Goal: Information Seeking & Learning: Check status

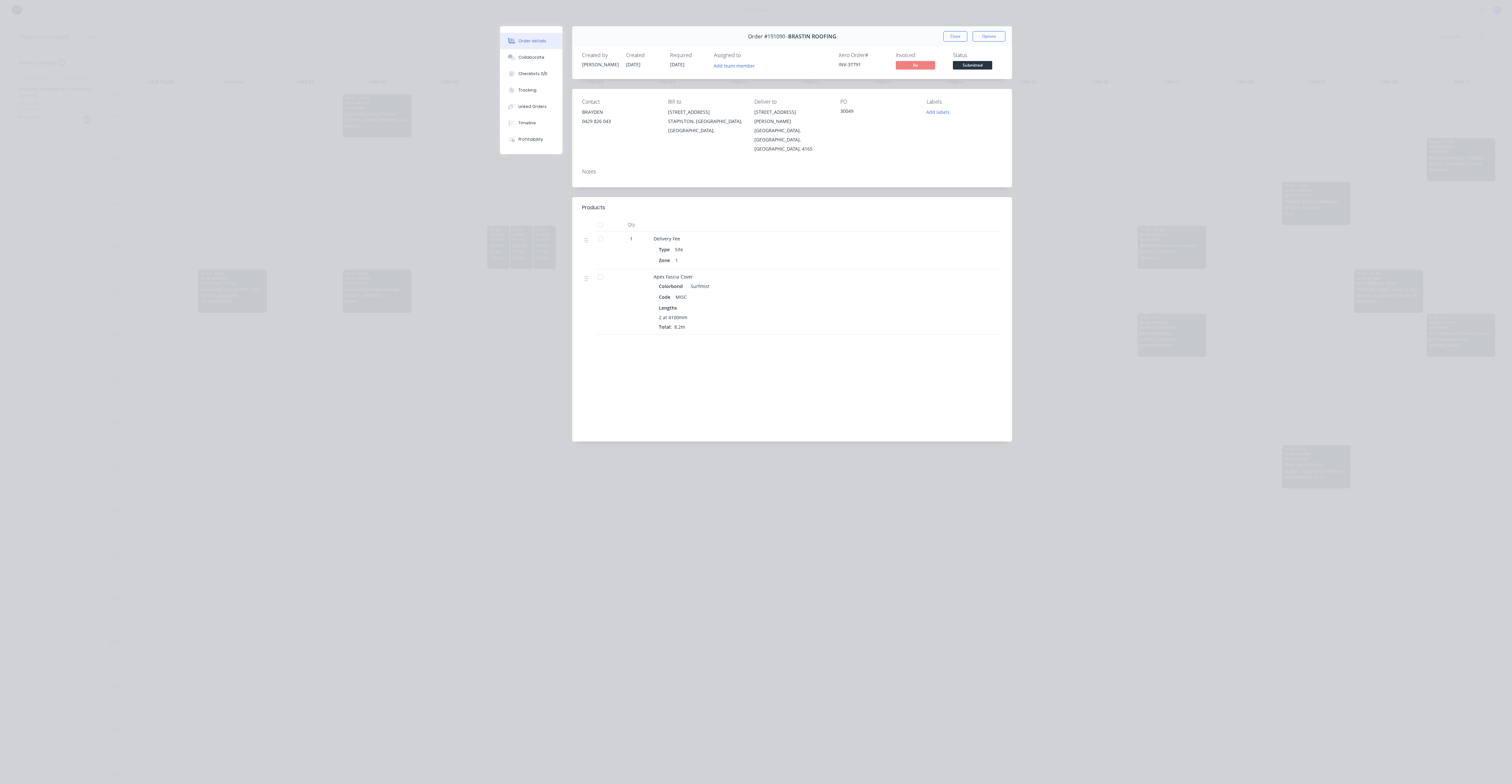
scroll to position [0, 0]
click at [957, 33] on button "Close" at bounding box center [955, 36] width 24 height 10
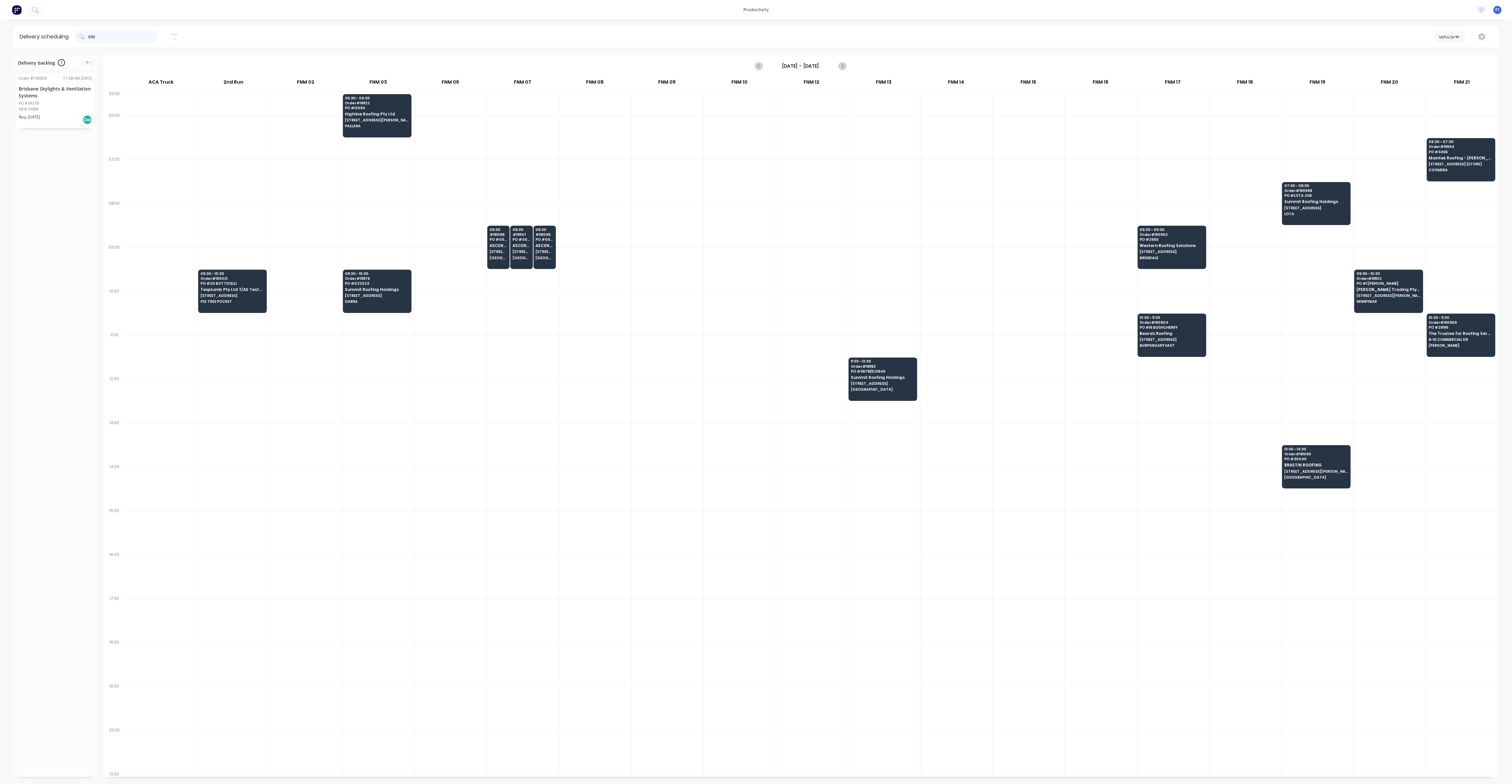
drag, startPoint x: 147, startPoint y: 40, endPoint x: 83, endPoint y: 40, distance: 64.0
click at [83, 40] on div "090" at bounding box center [116, 36] width 82 height 13
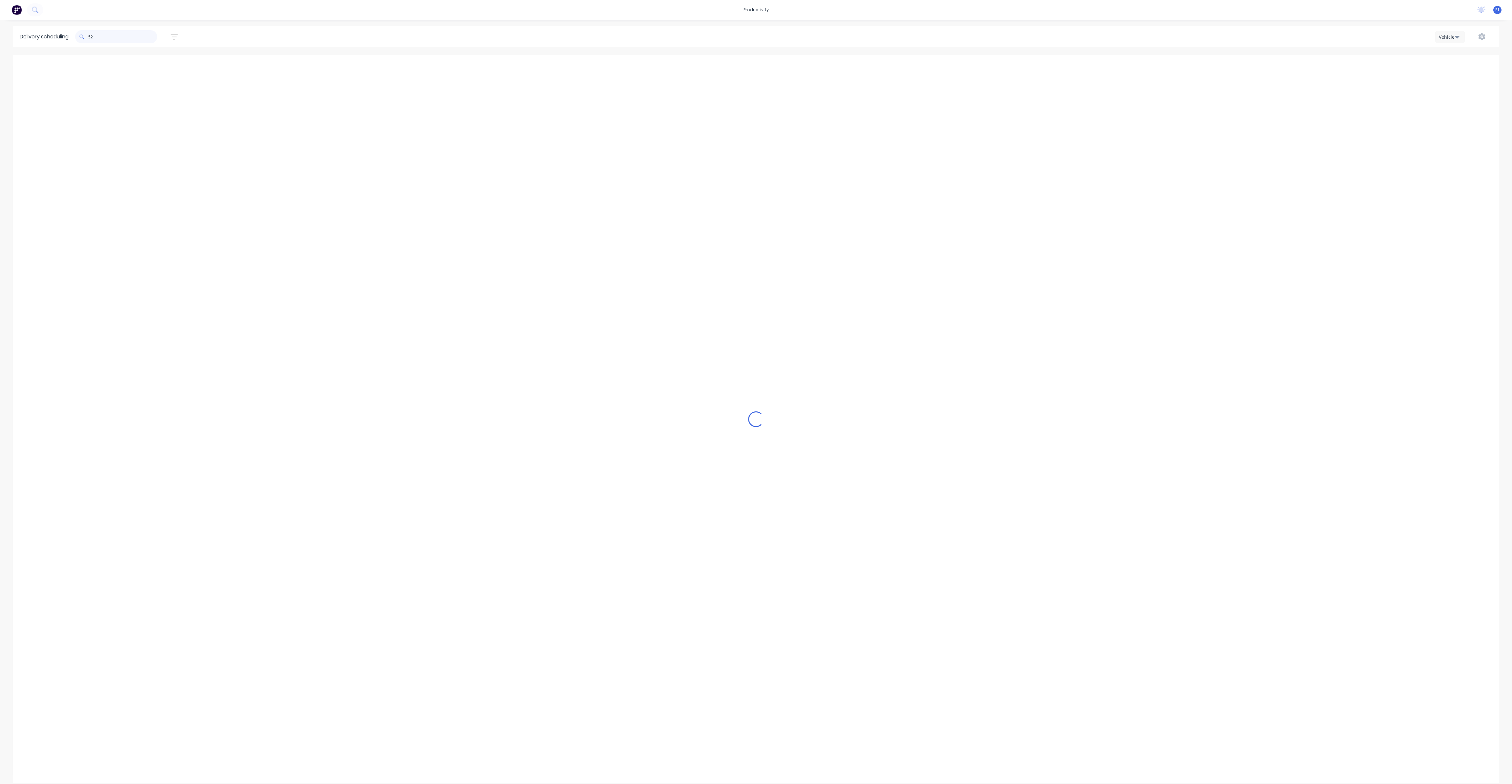
type input "523"
drag, startPoint x: 103, startPoint y: 31, endPoint x: 62, endPoint y: 35, distance: 41.2
click at [77, 32] on div "523" at bounding box center [116, 36] width 82 height 13
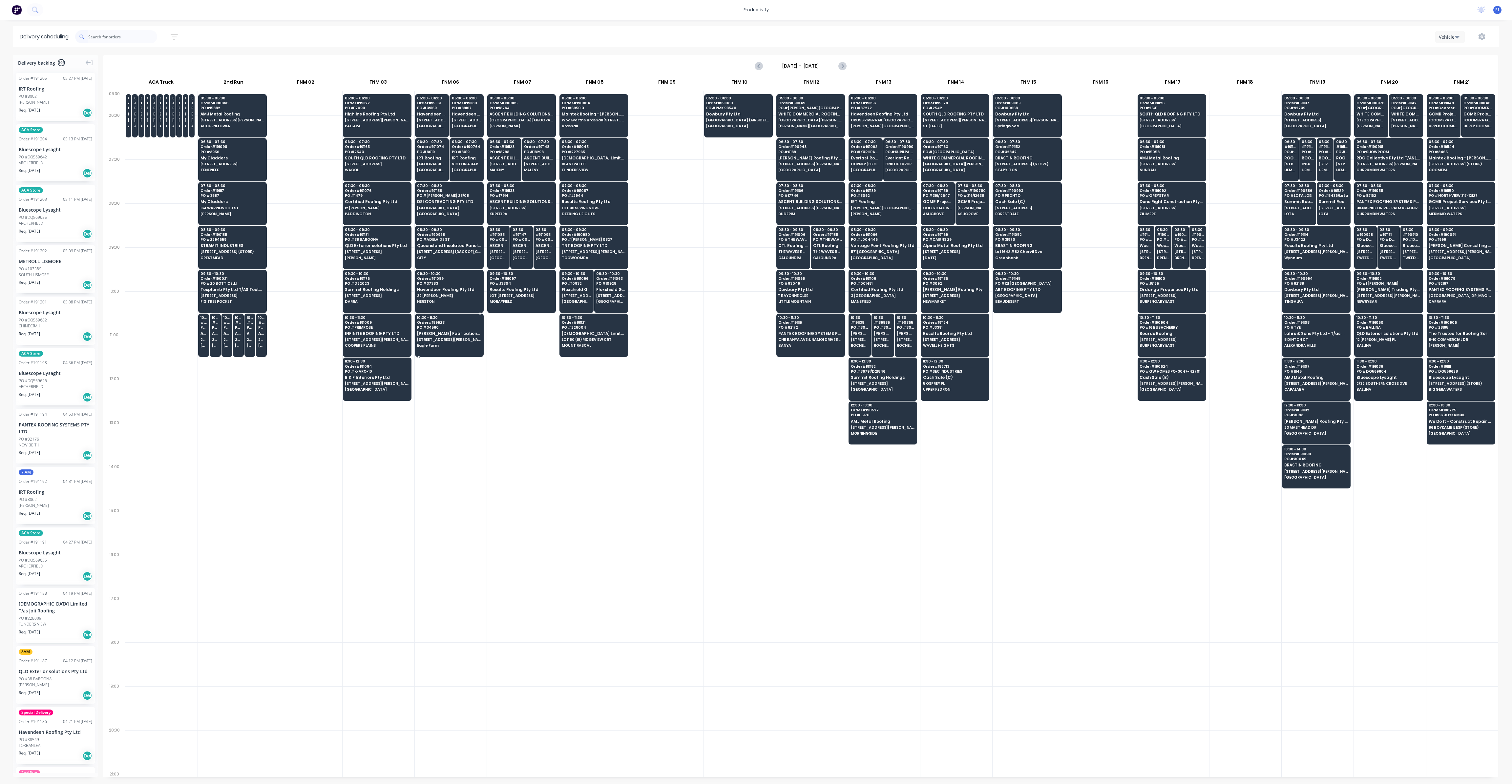
click at [434, 326] on span "PO # 34560" at bounding box center [449, 327] width 64 height 4
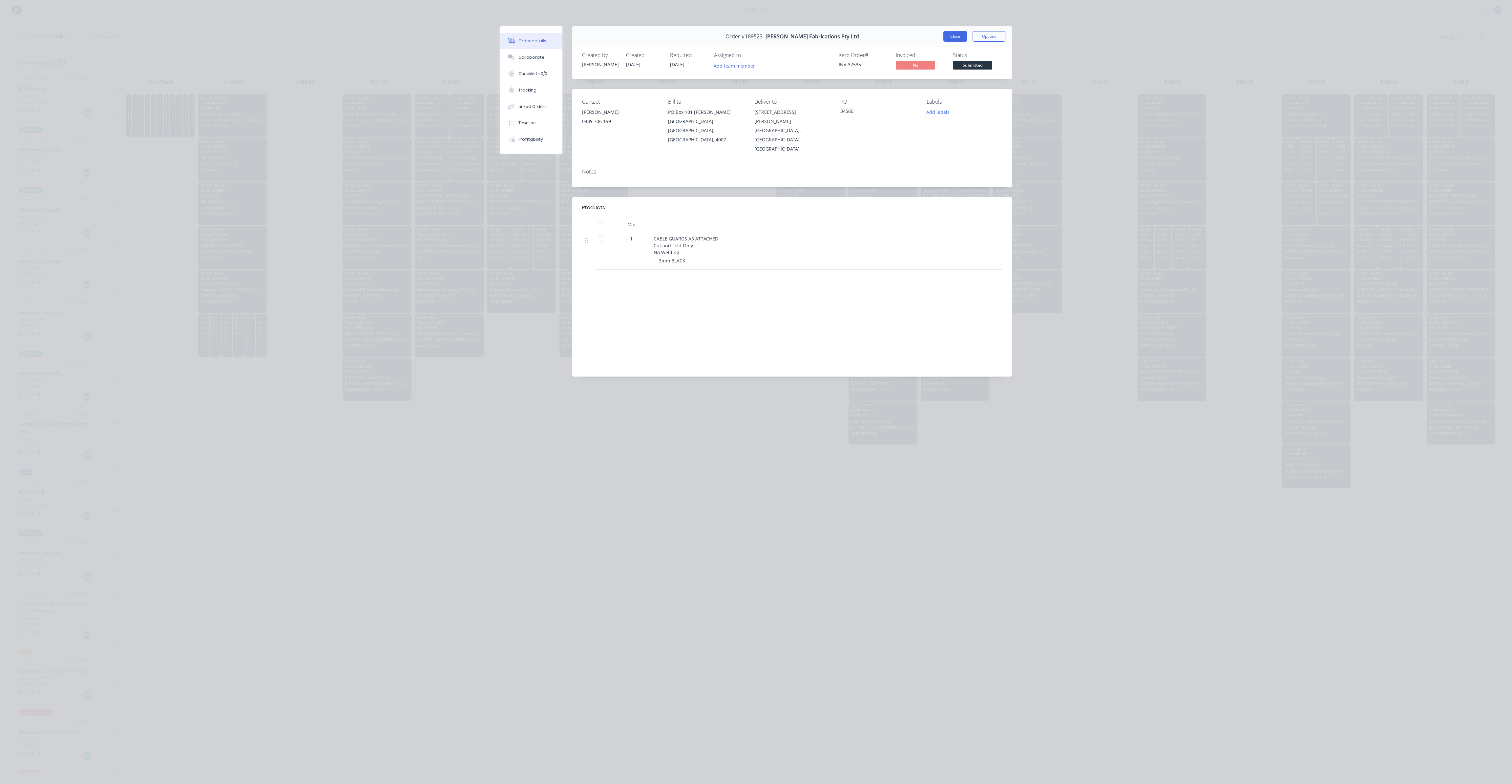
click at [958, 38] on button "Close" at bounding box center [955, 36] width 24 height 10
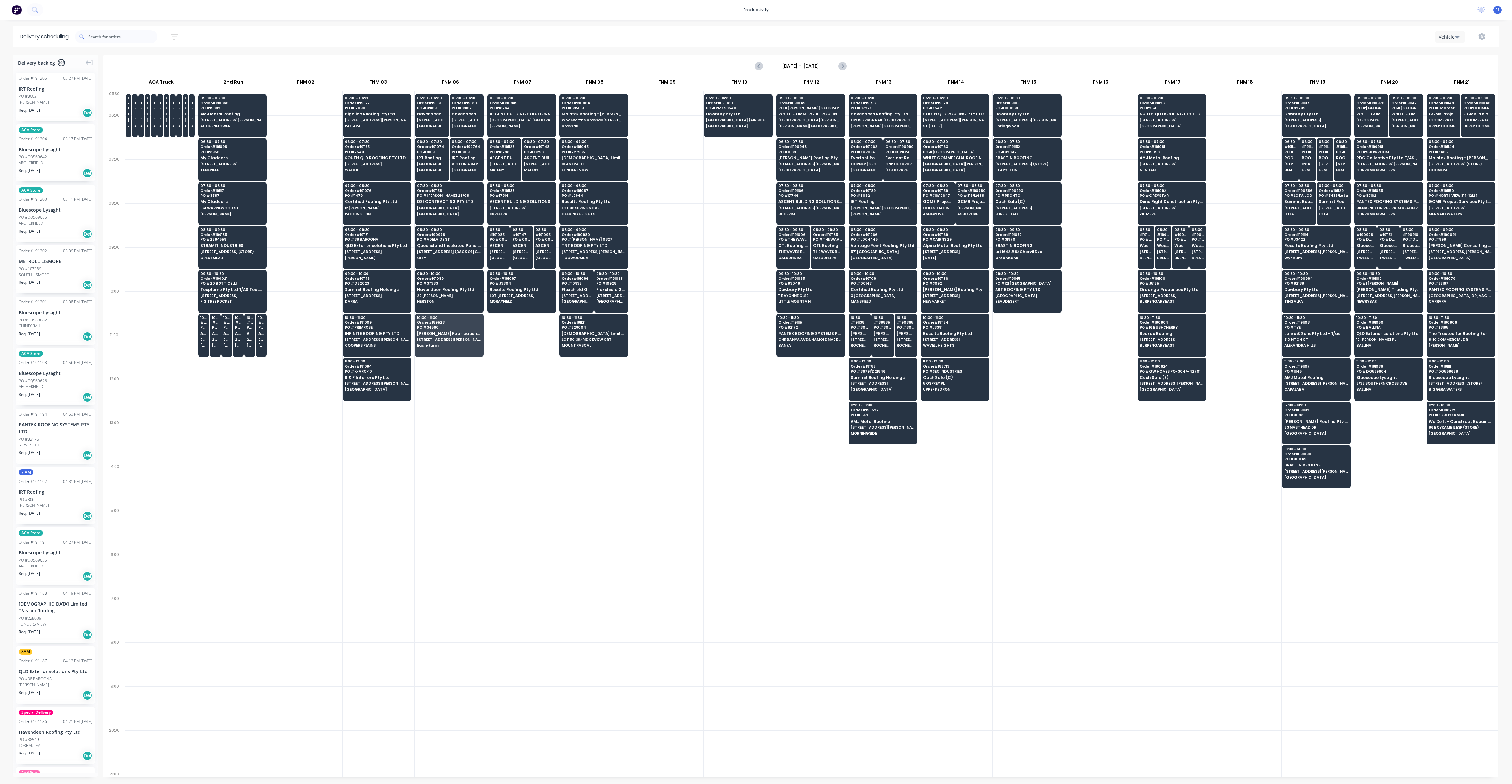
click at [709, 323] on div at bounding box center [740, 313] width 72 height 44
click at [455, 349] on div at bounding box center [449, 335] width 69 height 43
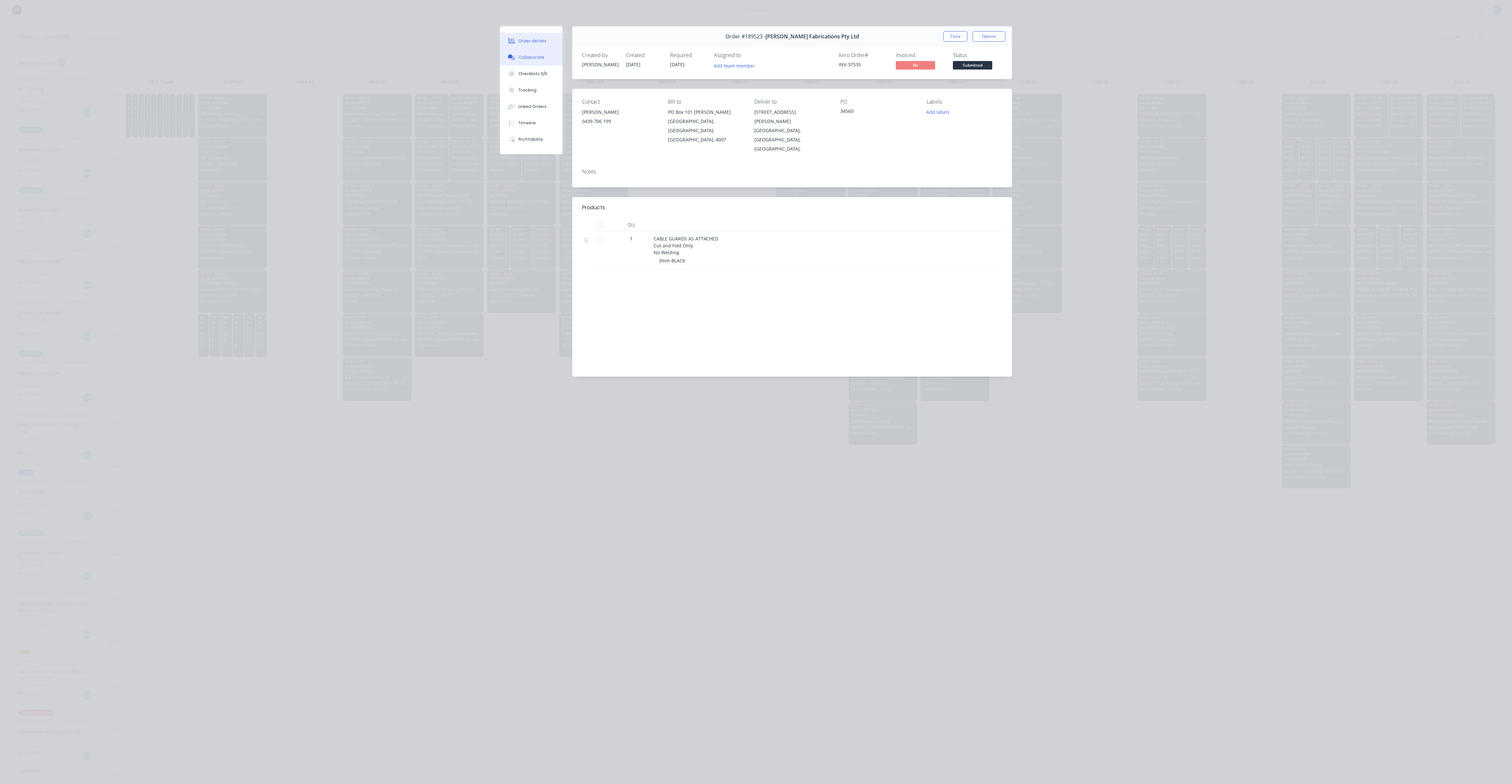
click at [532, 58] on div "Collaborate" at bounding box center [531, 57] width 26 height 6
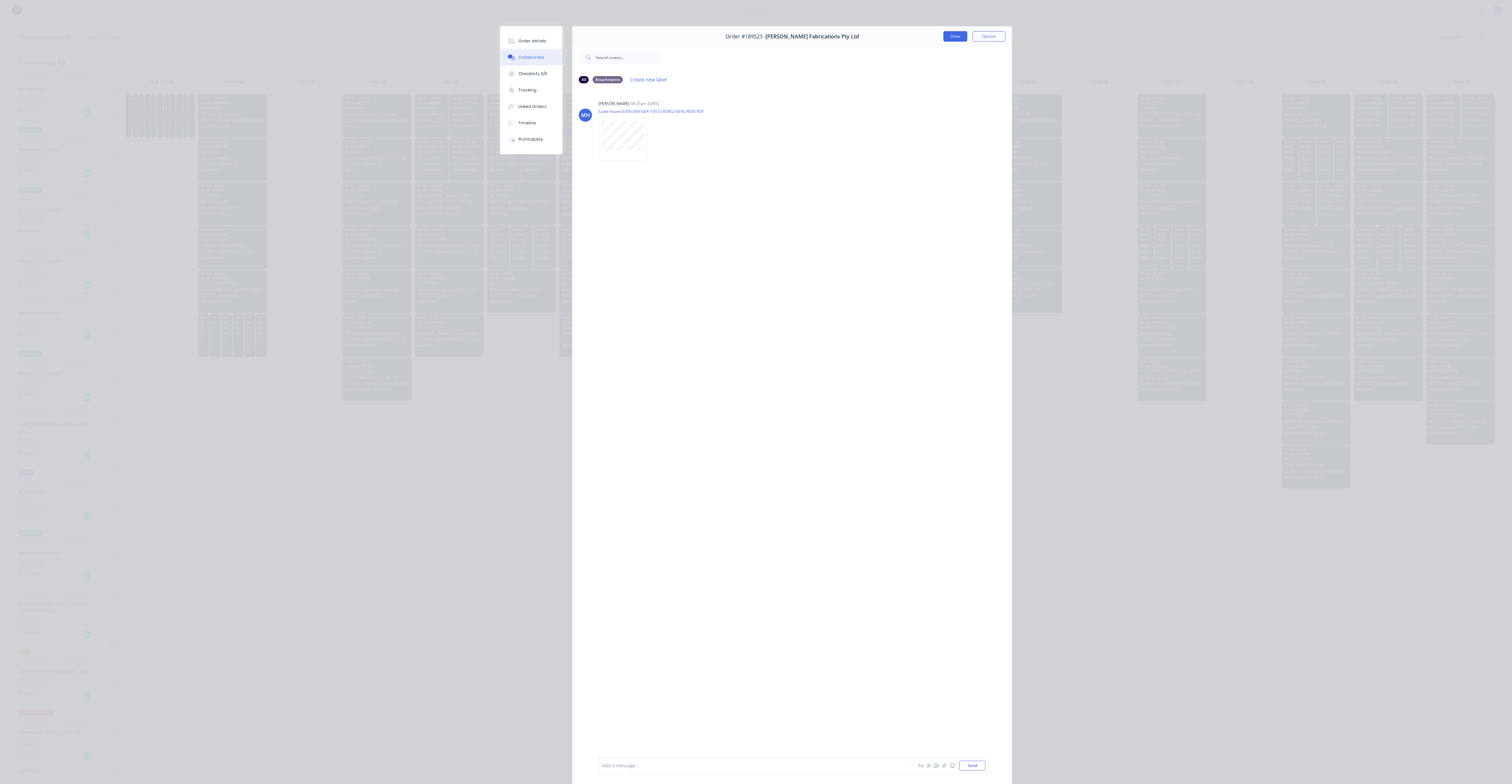
click at [957, 38] on button "Close" at bounding box center [955, 36] width 24 height 10
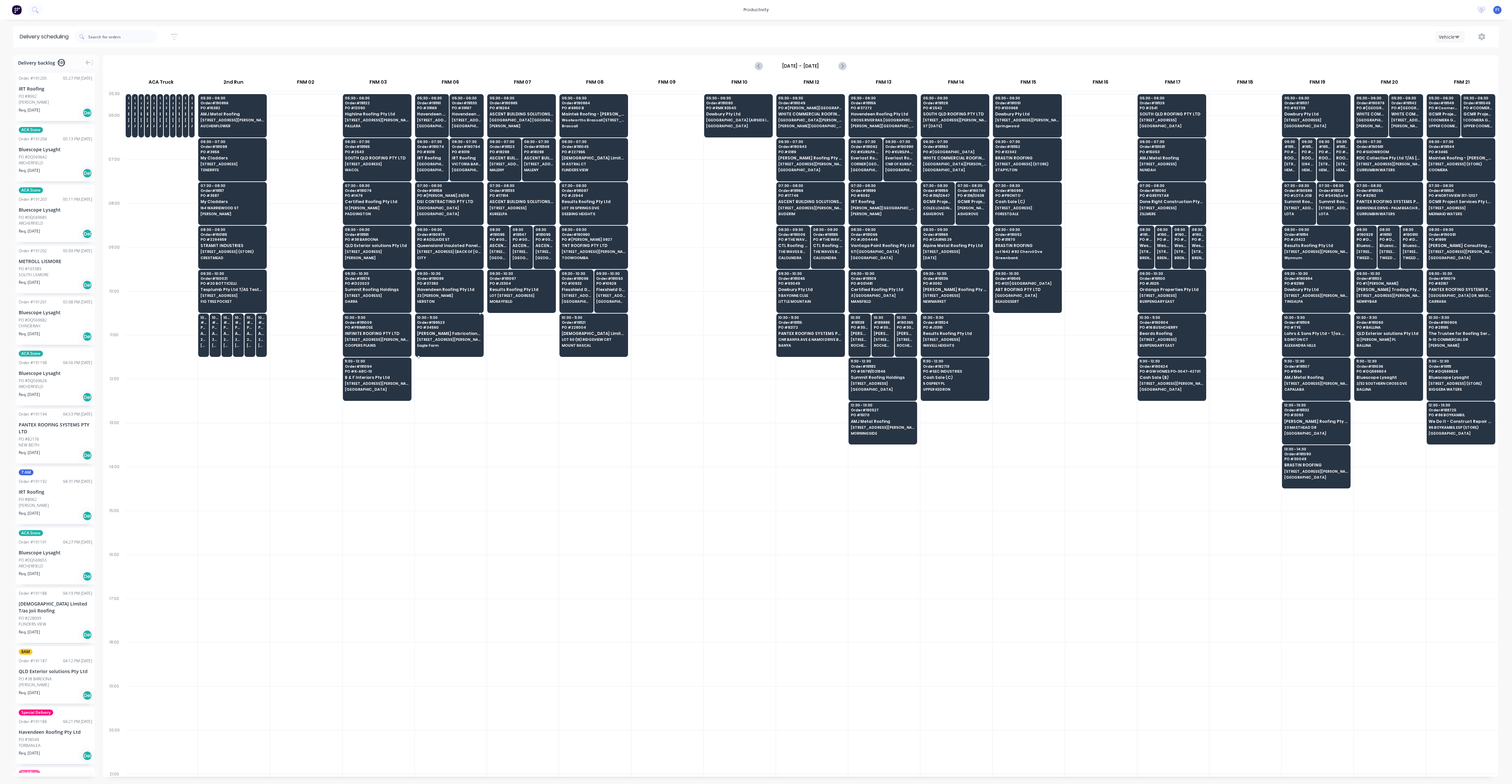
click at [422, 337] on span "[STREET_ADDRESS][PERSON_NAME]" at bounding box center [449, 339] width 64 height 4
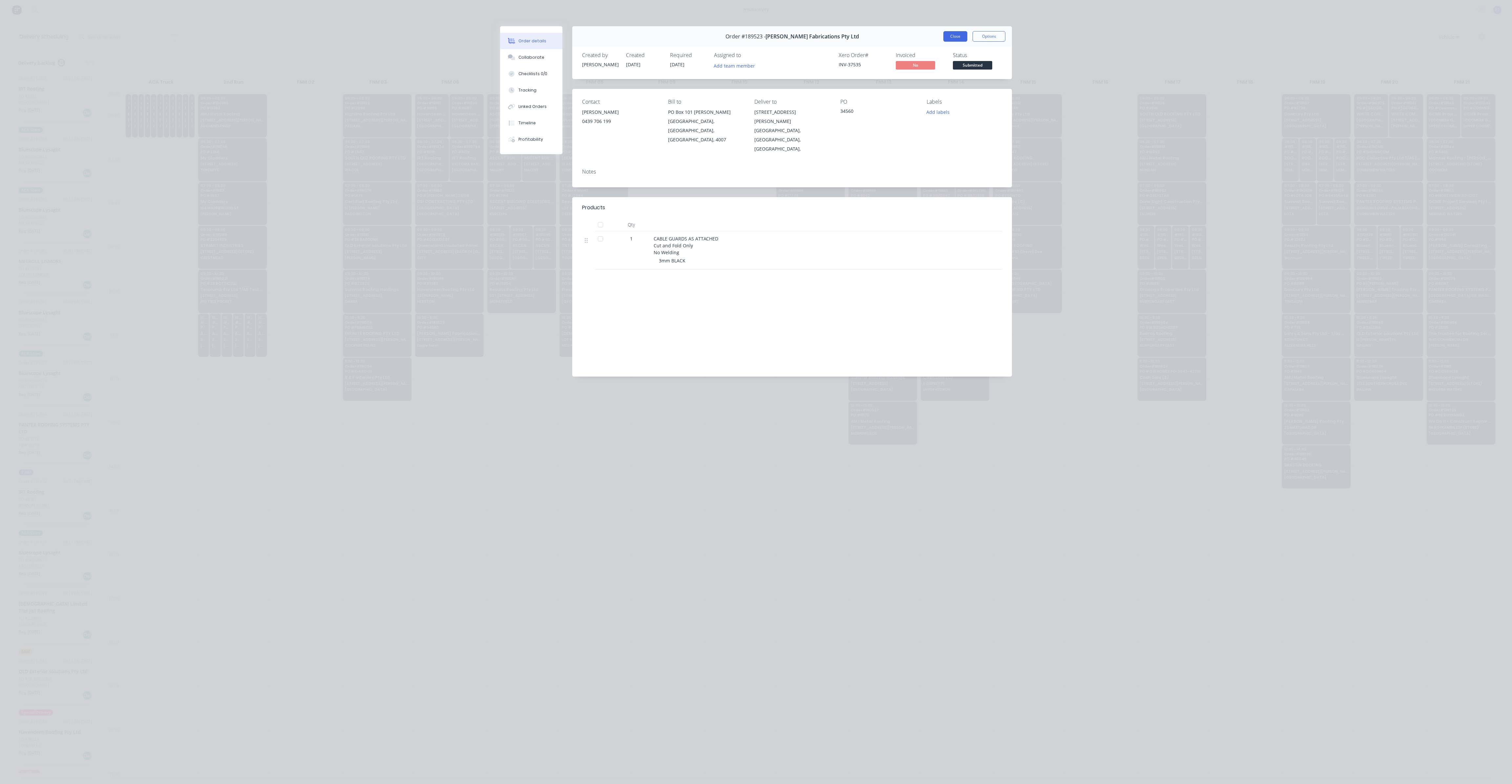
click at [963, 35] on button "Close" at bounding box center [955, 36] width 24 height 10
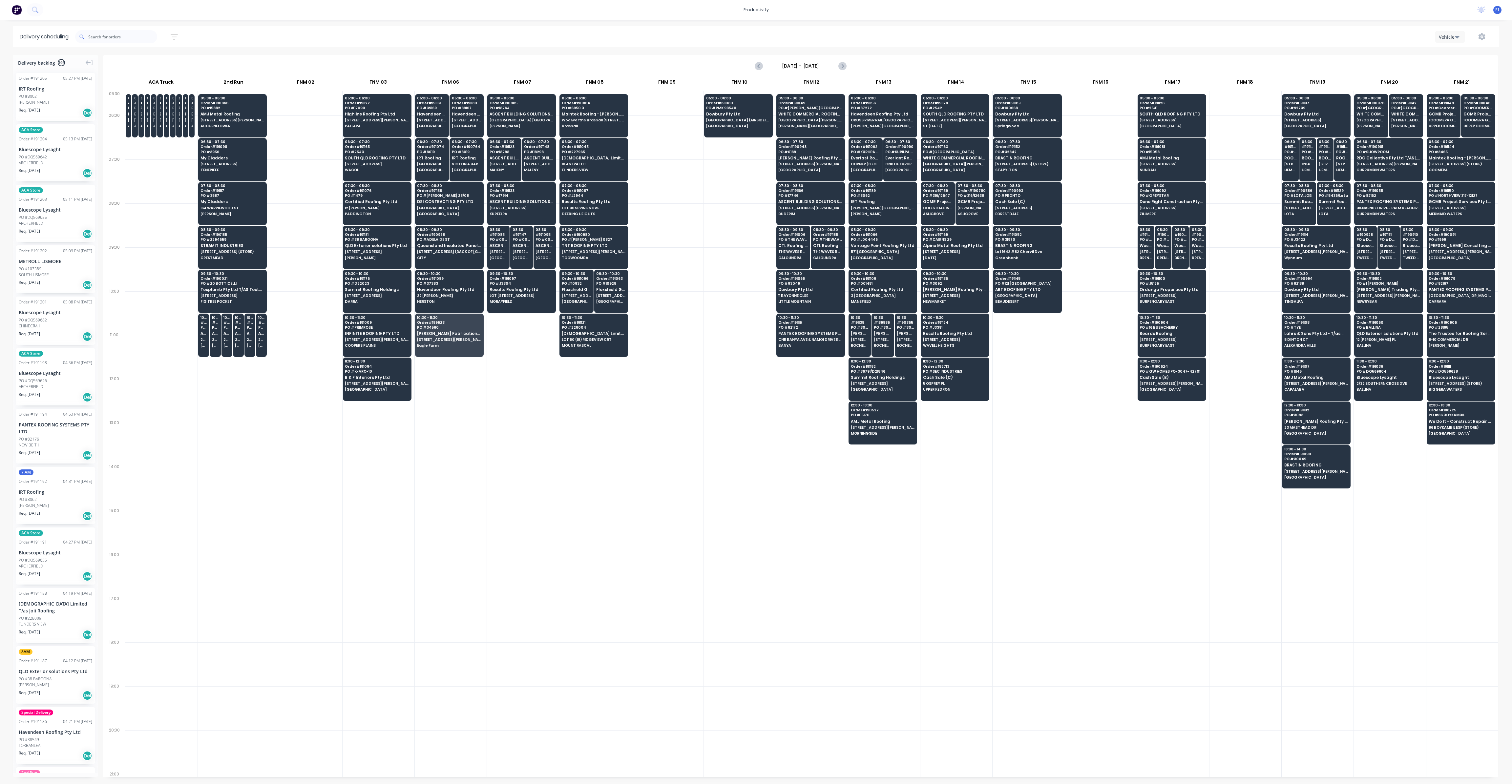
click at [97, 30] on div at bounding box center [116, 37] width 82 height 18
click at [103, 35] on input "text" at bounding box center [122, 36] width 69 height 13
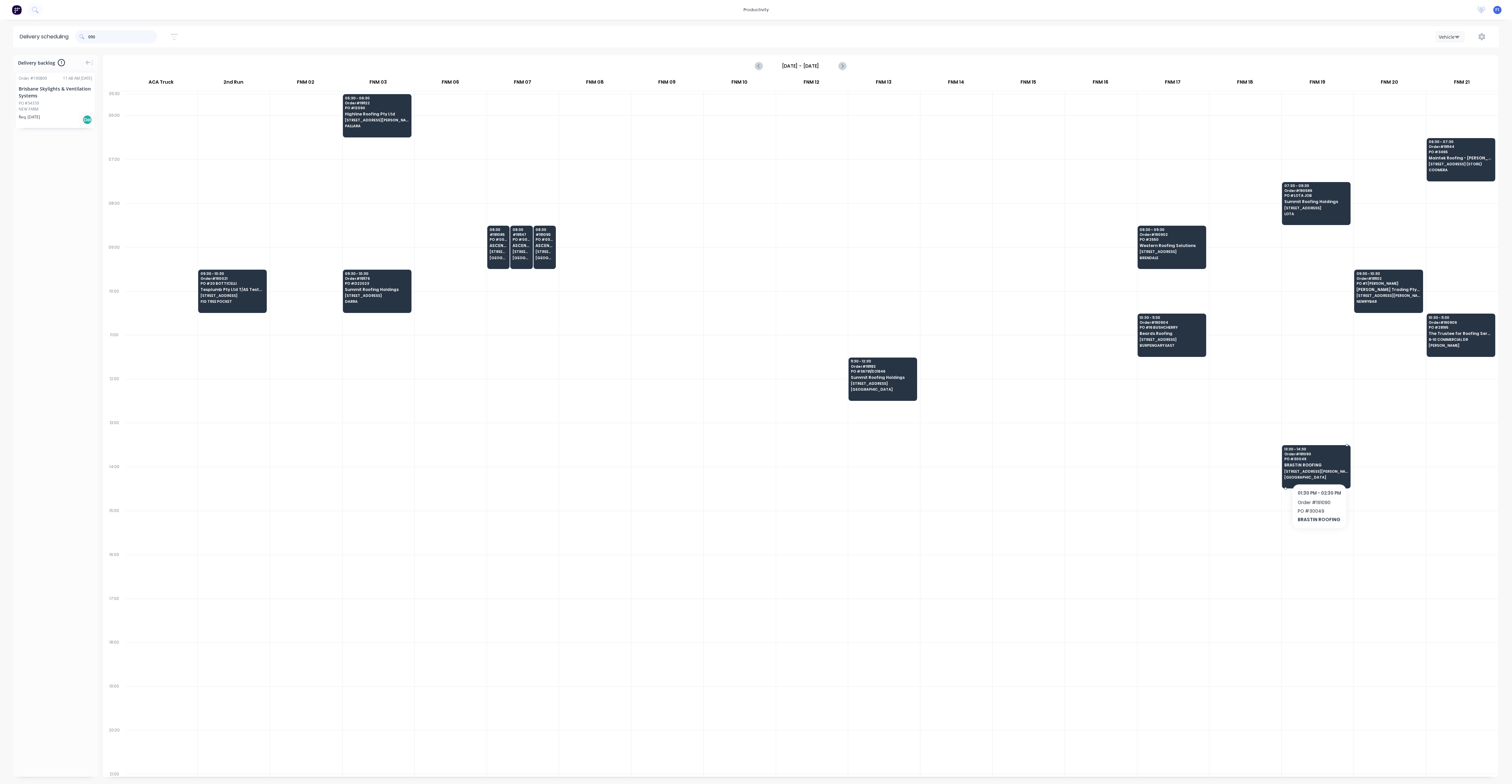
type input "090"
click at [1320, 469] on span "[STREET_ADDRESS][PERSON_NAME]" at bounding box center [1316, 471] width 64 height 4
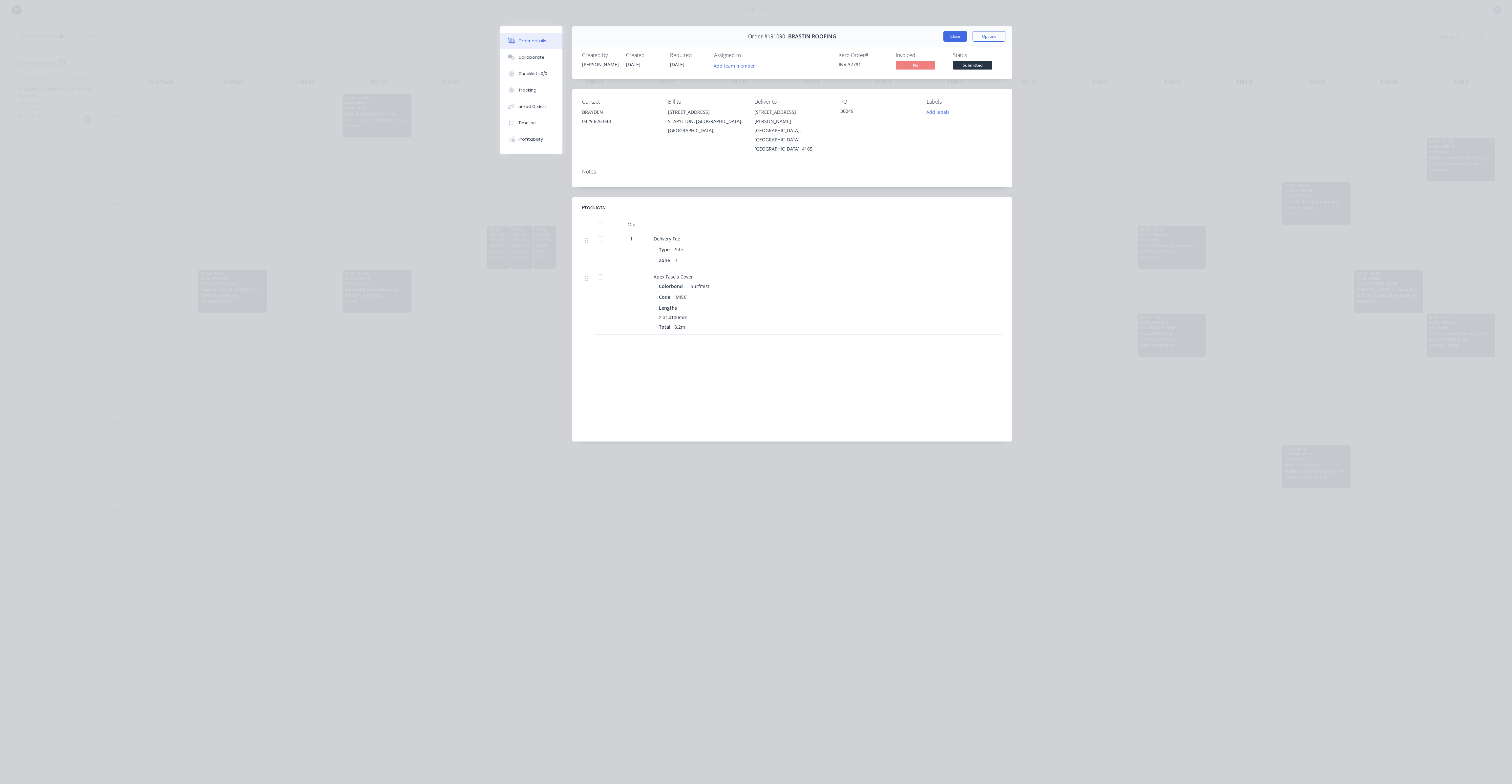
click at [956, 37] on button "Close" at bounding box center [955, 36] width 24 height 10
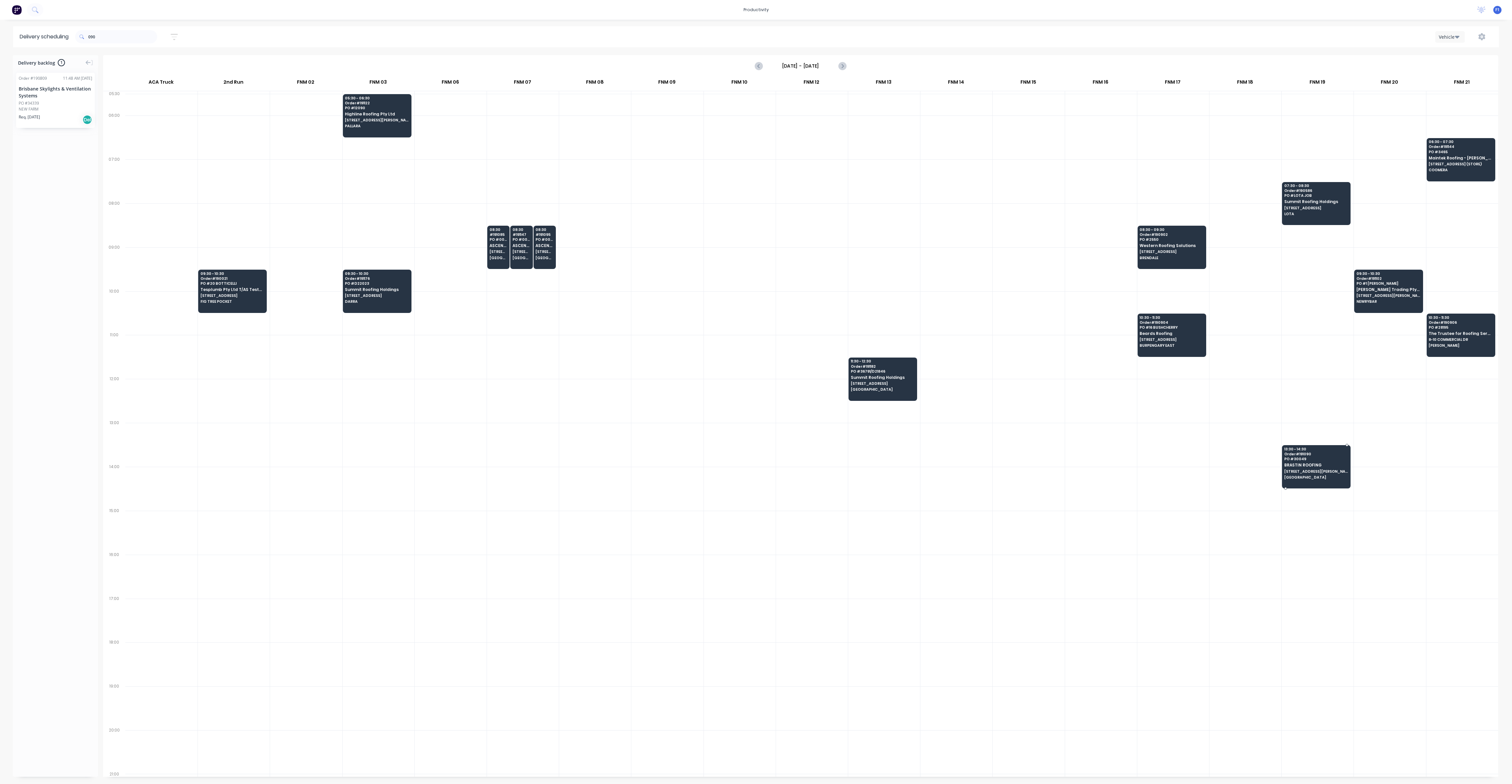
click at [1288, 463] on span "BRASTIN ROOFING" at bounding box center [1316, 465] width 64 height 4
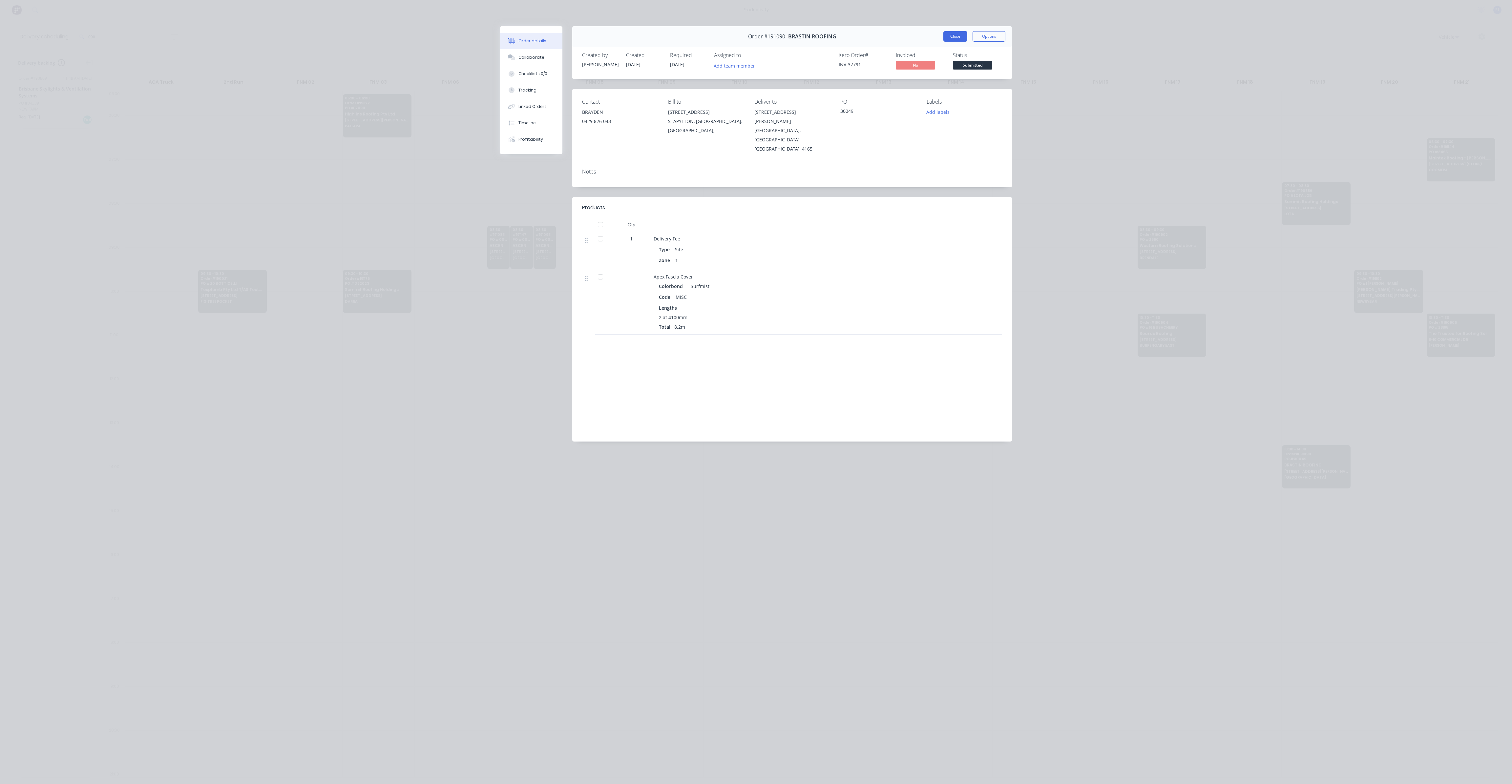
click at [959, 35] on button "Close" at bounding box center [955, 36] width 24 height 10
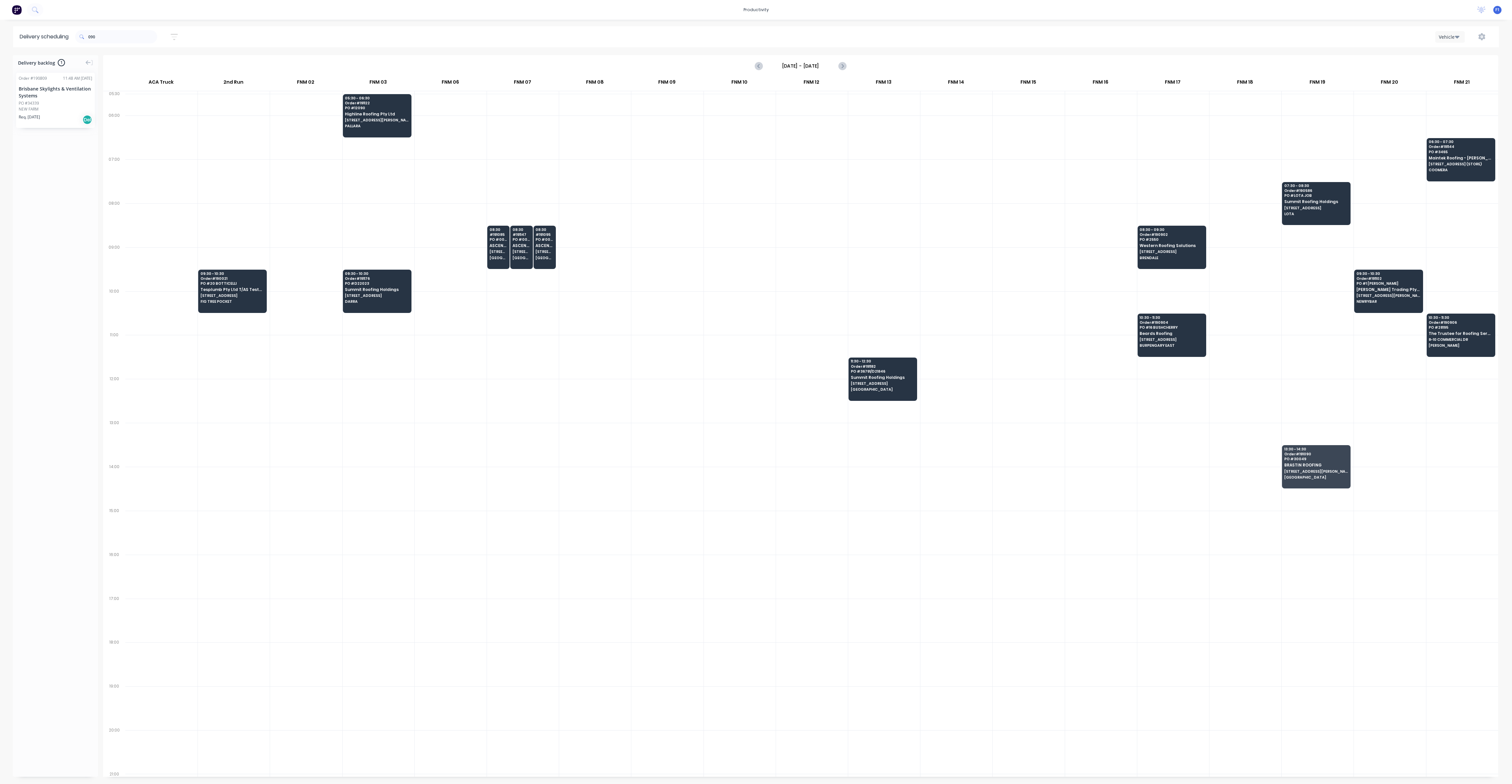
click at [1449, 36] on div "Vehicle" at bounding box center [1448, 37] width 19 height 7
click at [1484, 35] on icon "button" at bounding box center [1482, 37] width 7 height 7
click at [1477, 50] on div "Run Sheet" at bounding box center [1461, 54] width 51 height 10
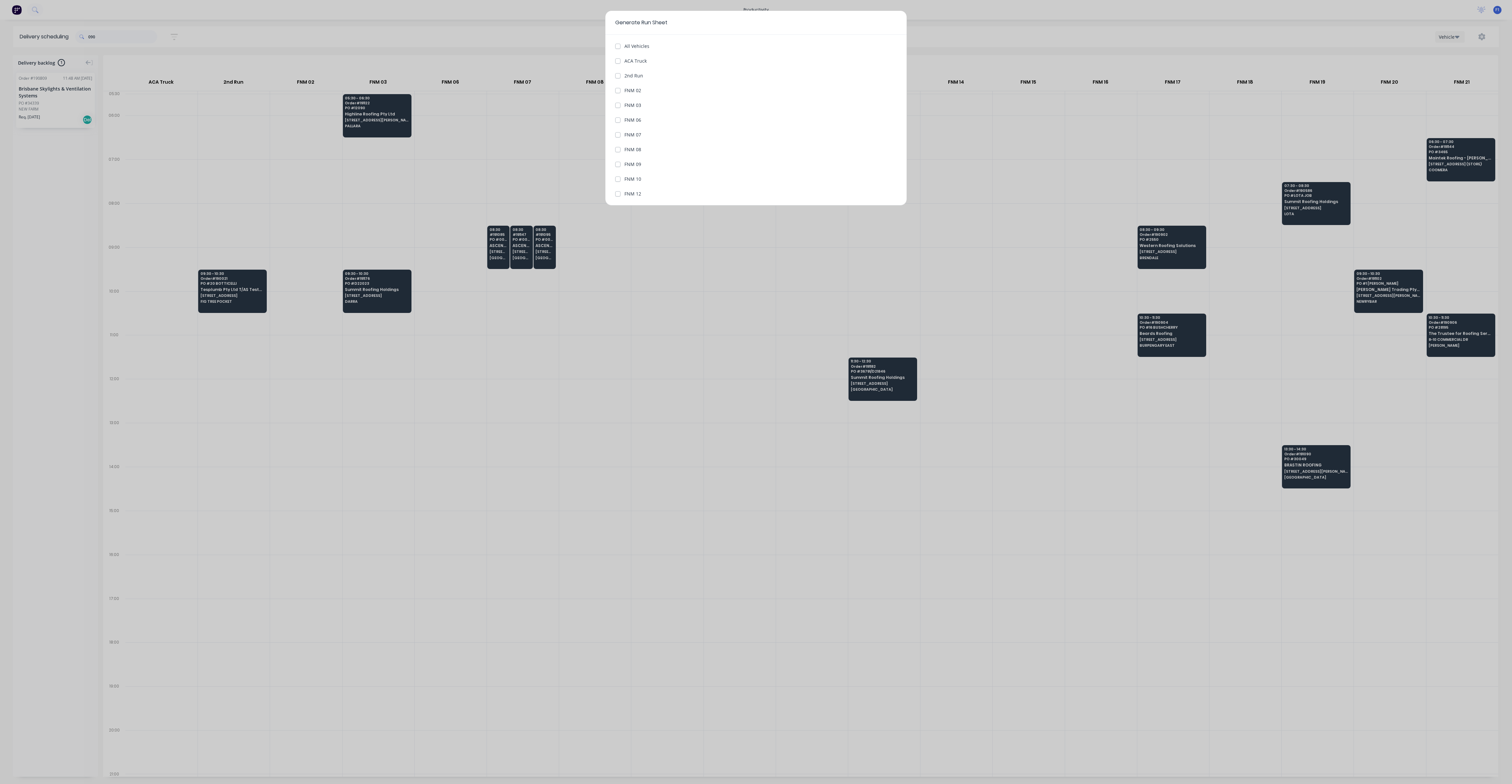
scroll to position [223, 0]
click at [625, 135] on label "FNM 19" at bounding box center [633, 136] width 17 height 7
click at [618, 135] on 19 "FNM 19" at bounding box center [618, 135] width 6 height 6
checkbox 19 "true"
click at [645, 189] on button "Generate run sheet" at bounding box center [639, 190] width 49 height 10
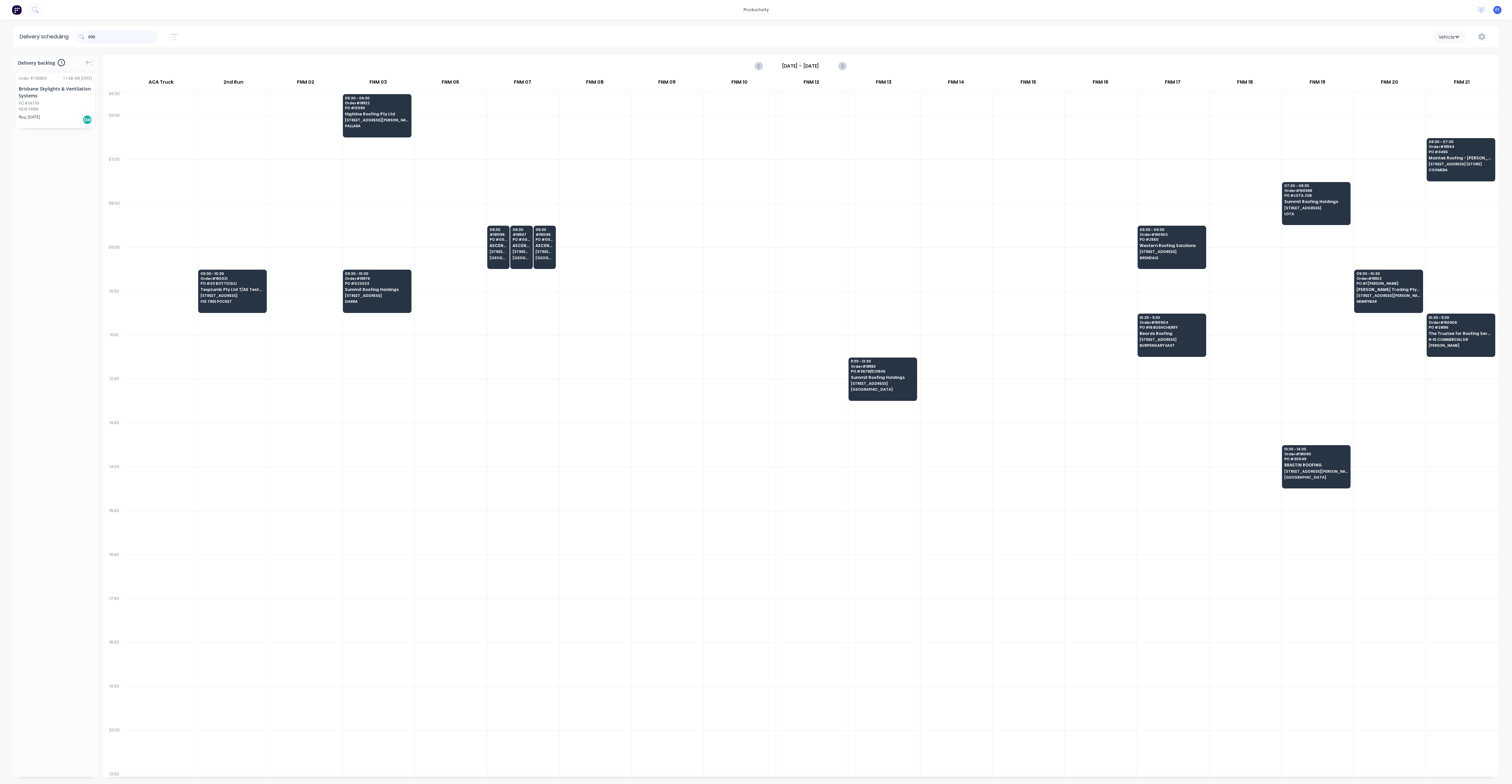
click at [132, 38] on input "090" at bounding box center [122, 36] width 69 height 13
type input "0"
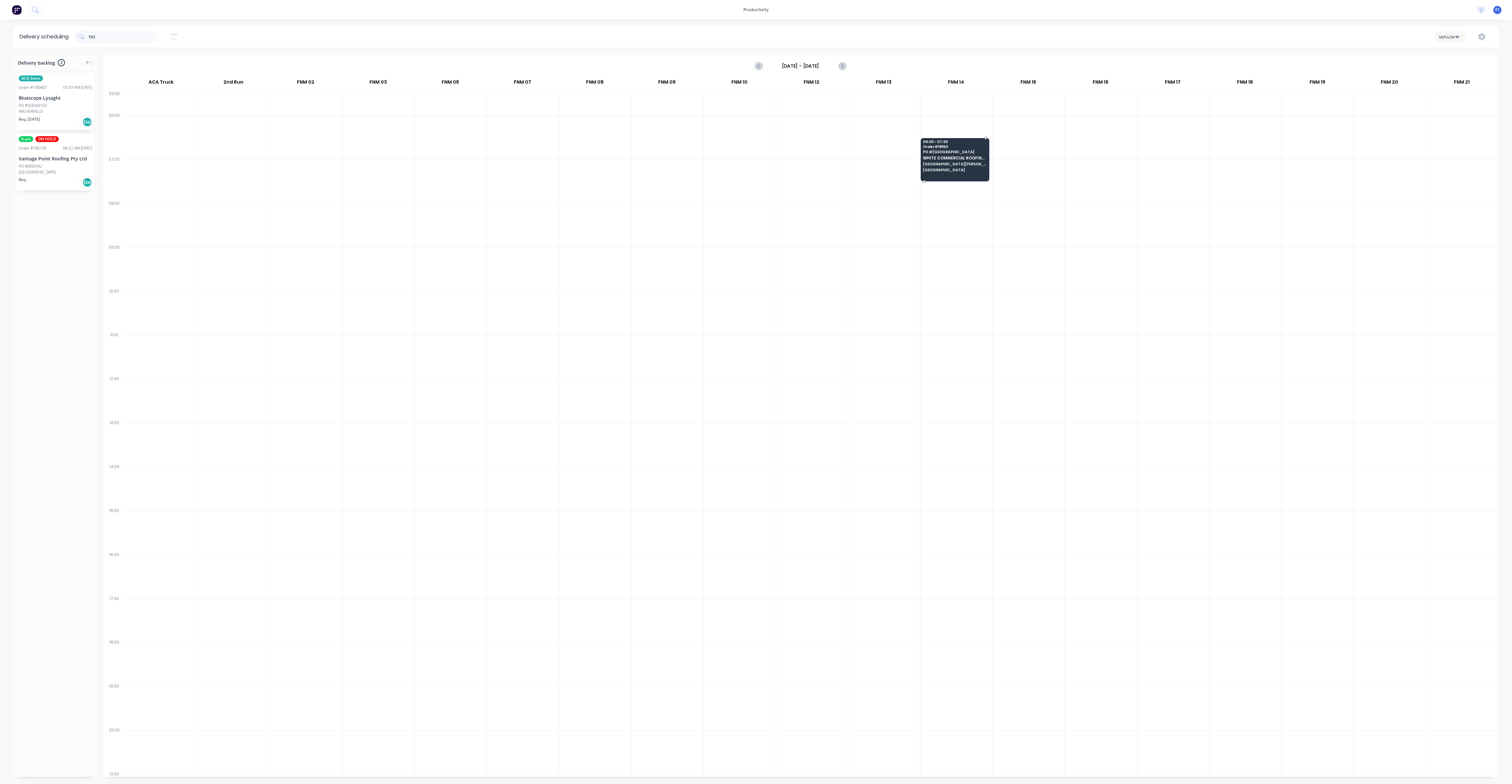
click at [946, 162] on span "[GEOGRAPHIC_DATA][PERSON_NAME],[STREET_ADDRESS][PERSON_NAME]" at bounding box center [955, 164] width 64 height 4
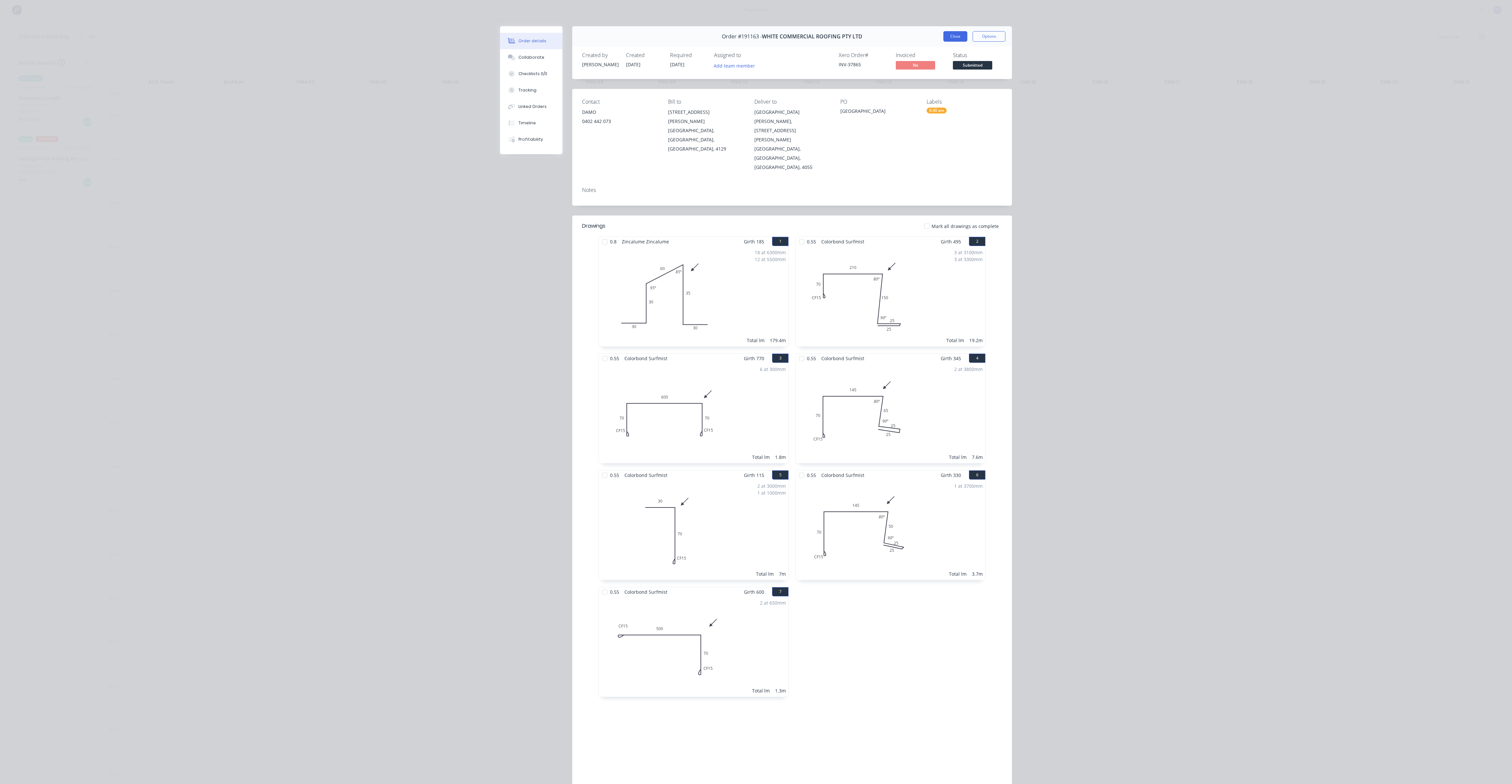
click at [957, 38] on button "Close" at bounding box center [955, 36] width 24 height 10
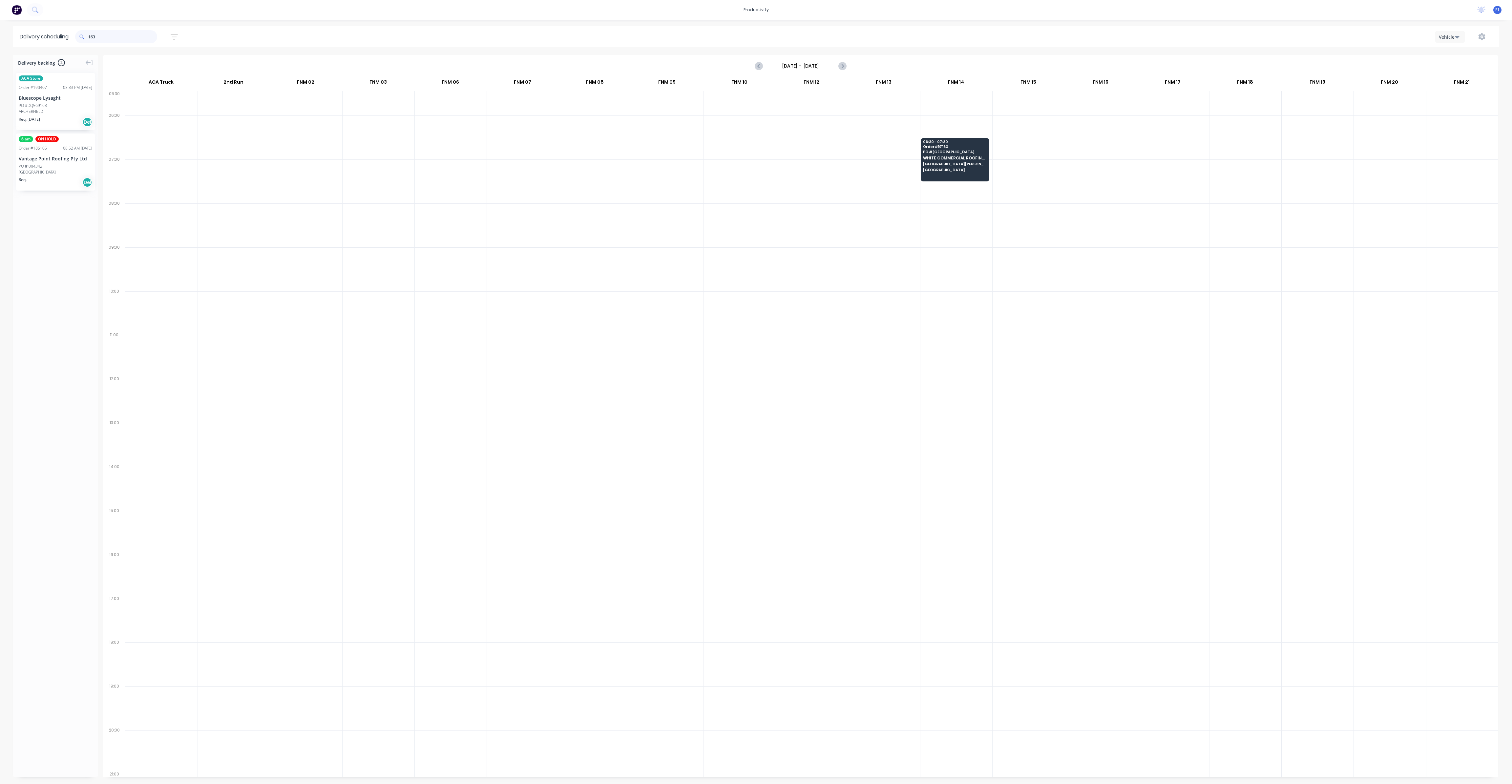
drag, startPoint x: 112, startPoint y: 34, endPoint x: 82, endPoint y: 39, distance: 30.4
click at [82, 39] on div "163" at bounding box center [116, 36] width 82 height 13
click at [1315, 166] on div "06:30 - 07:30 Order # 191134 PO # RQ979/10368 ROOFIT QUEENSLAND PTY LTD [STREET…" at bounding box center [1316, 156] width 68 height 37
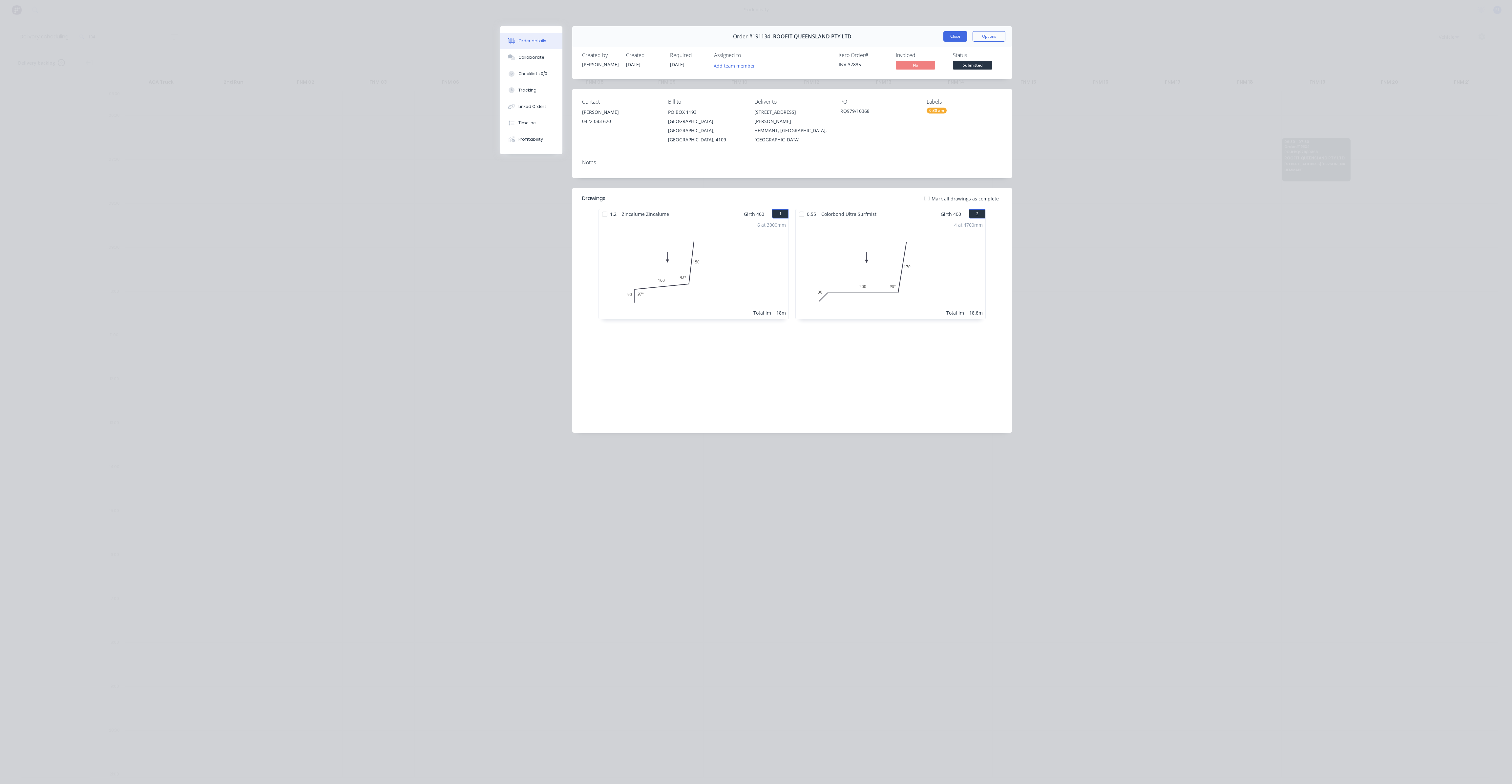
click at [964, 37] on button "Close" at bounding box center [955, 36] width 24 height 10
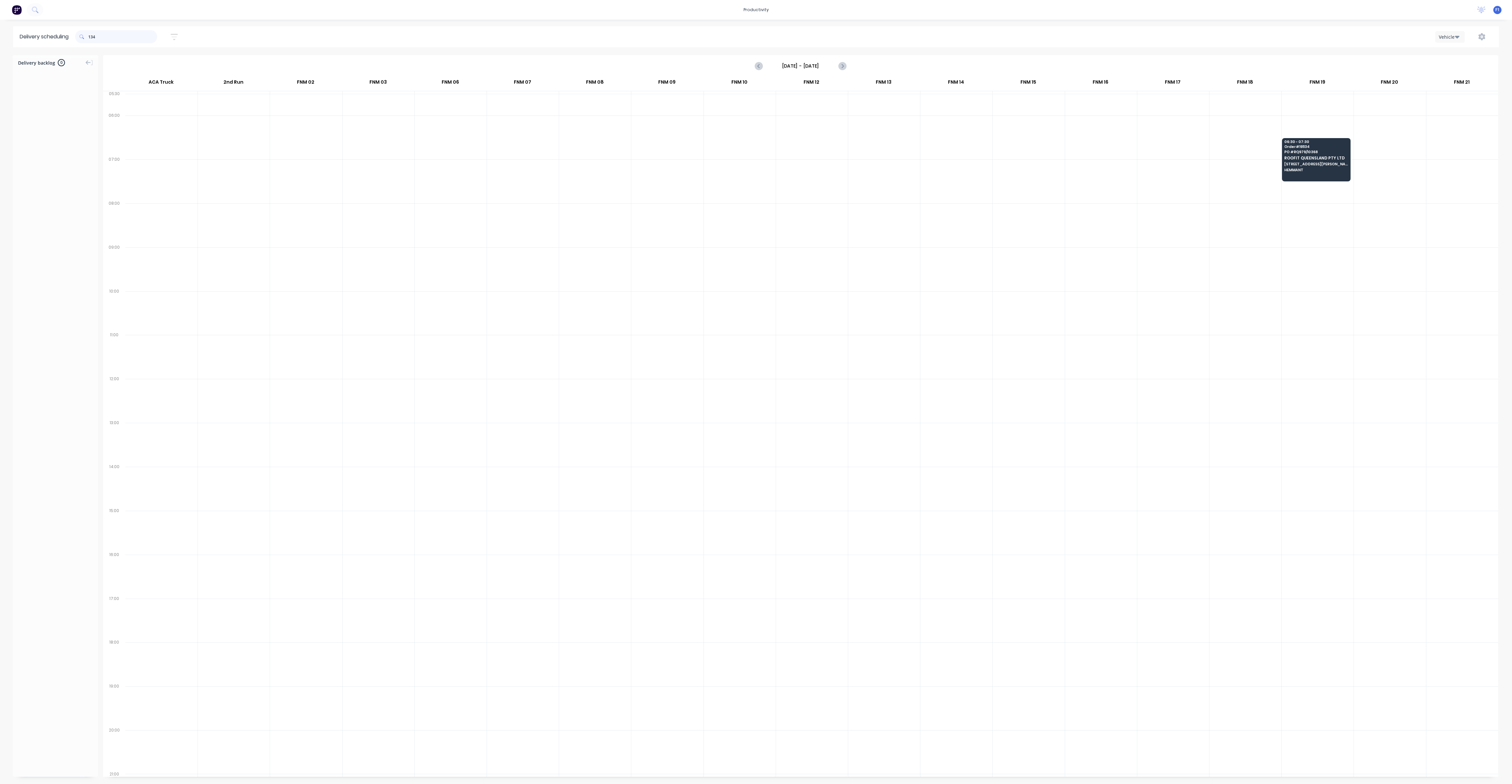
drag, startPoint x: 113, startPoint y: 37, endPoint x: 72, endPoint y: 32, distance: 41.3
click at [72, 32] on header "Delivery scheduling 134 Sort by Most recent Created date Required date Order nu…" at bounding box center [756, 37] width 1486 height 21
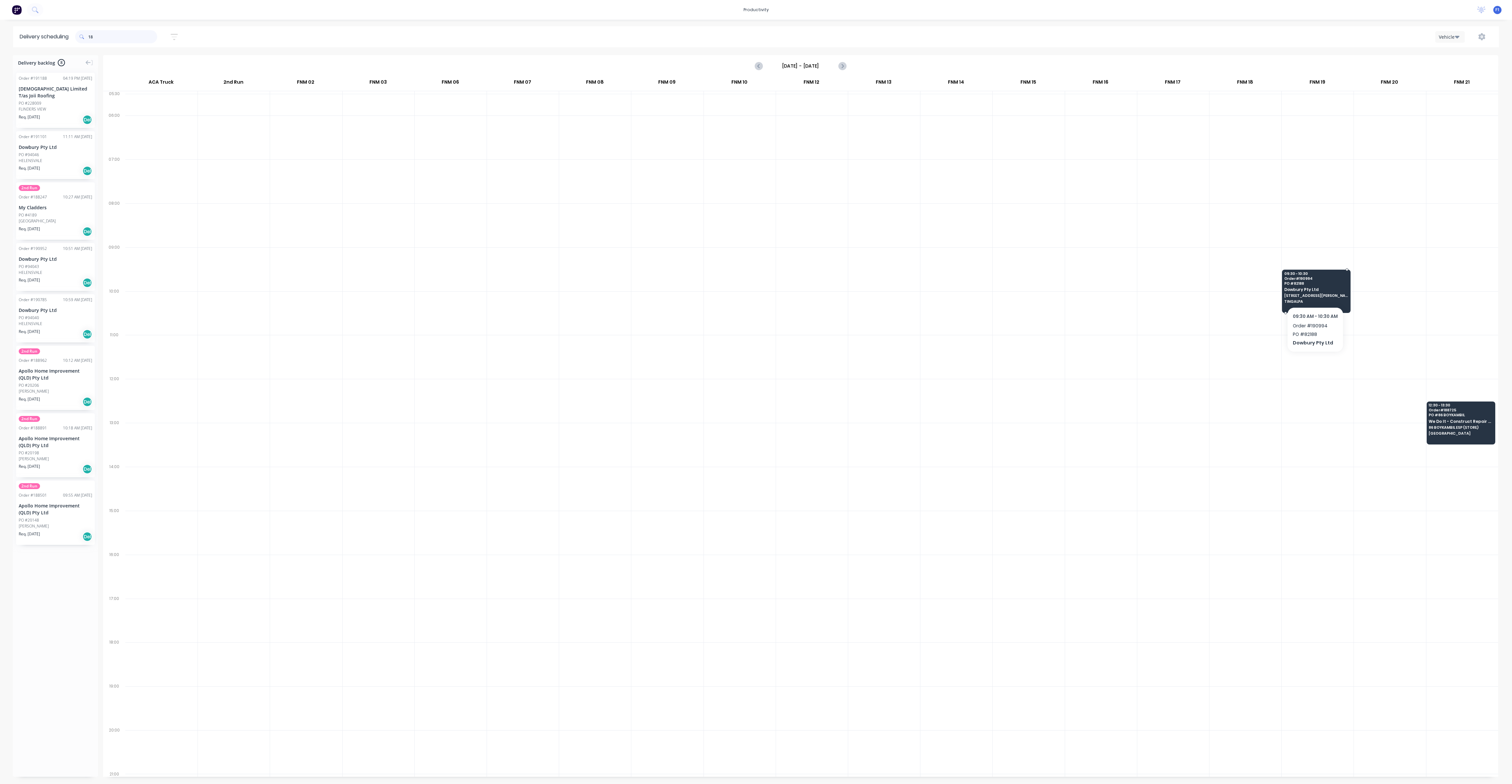
type input "1"
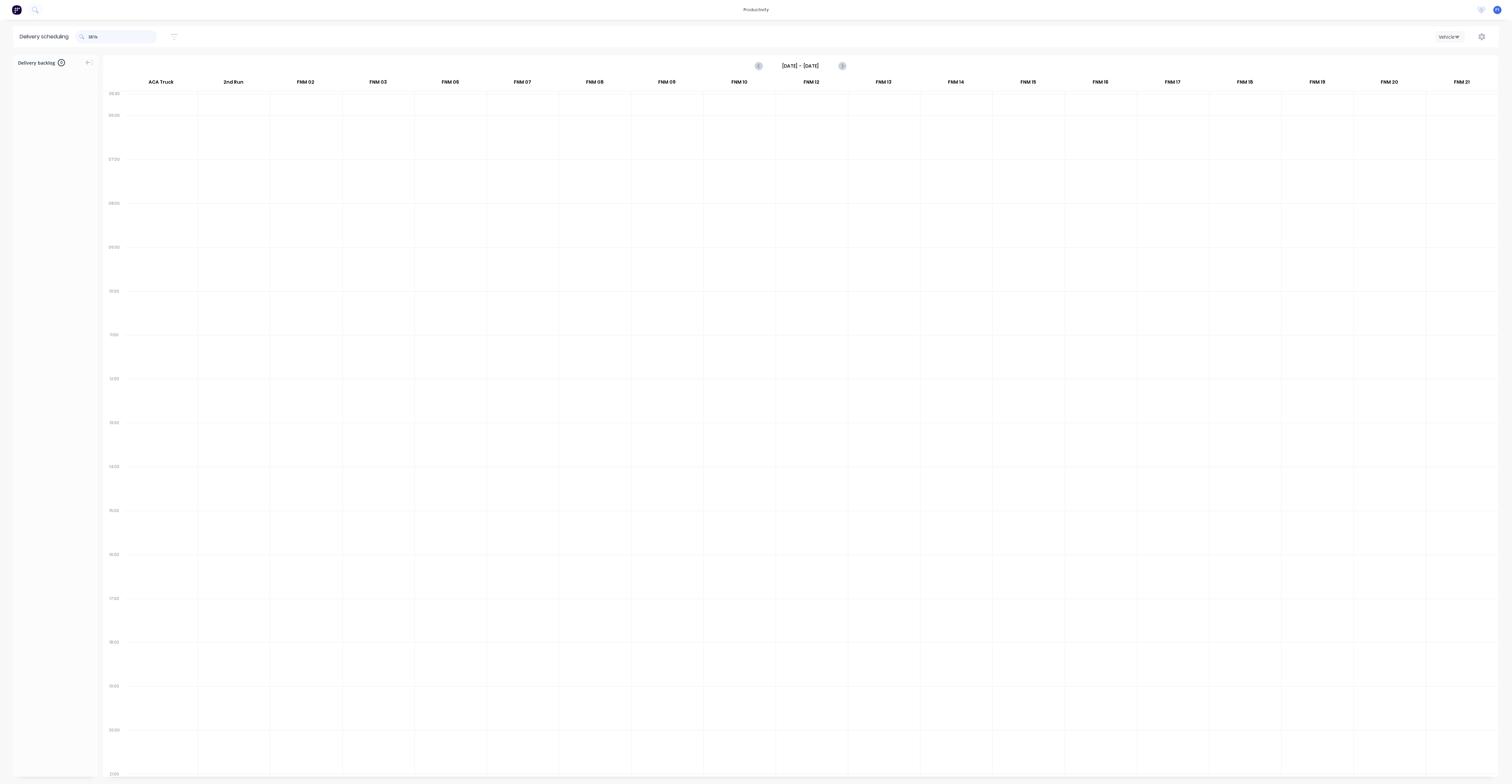
click at [108, 34] on input "381b" at bounding box center [122, 36] width 69 height 13
click at [56, 112] on div "WOOLLOONGABBA" at bounding box center [56, 111] width 74 height 6
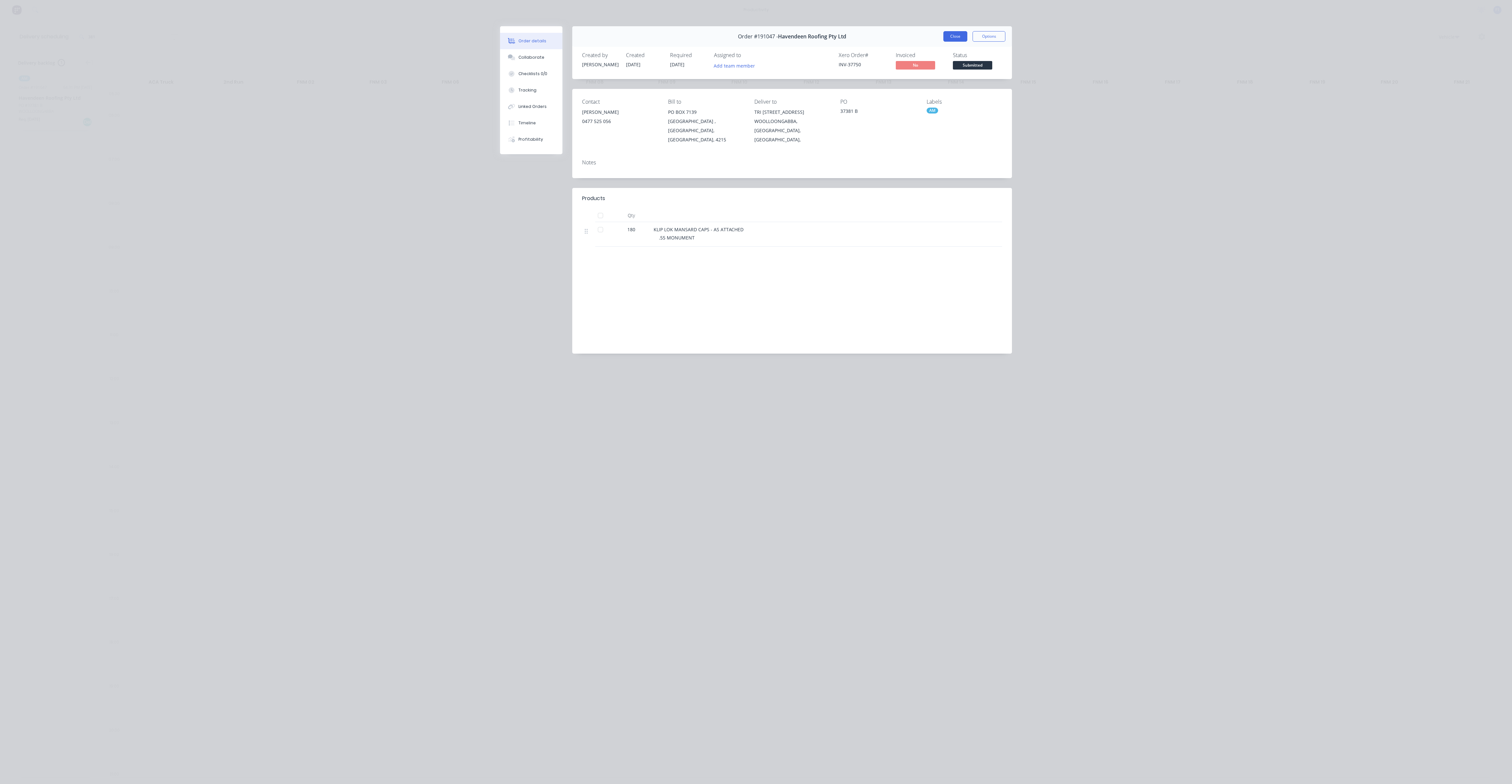
click at [951, 36] on button "Close" at bounding box center [955, 36] width 24 height 10
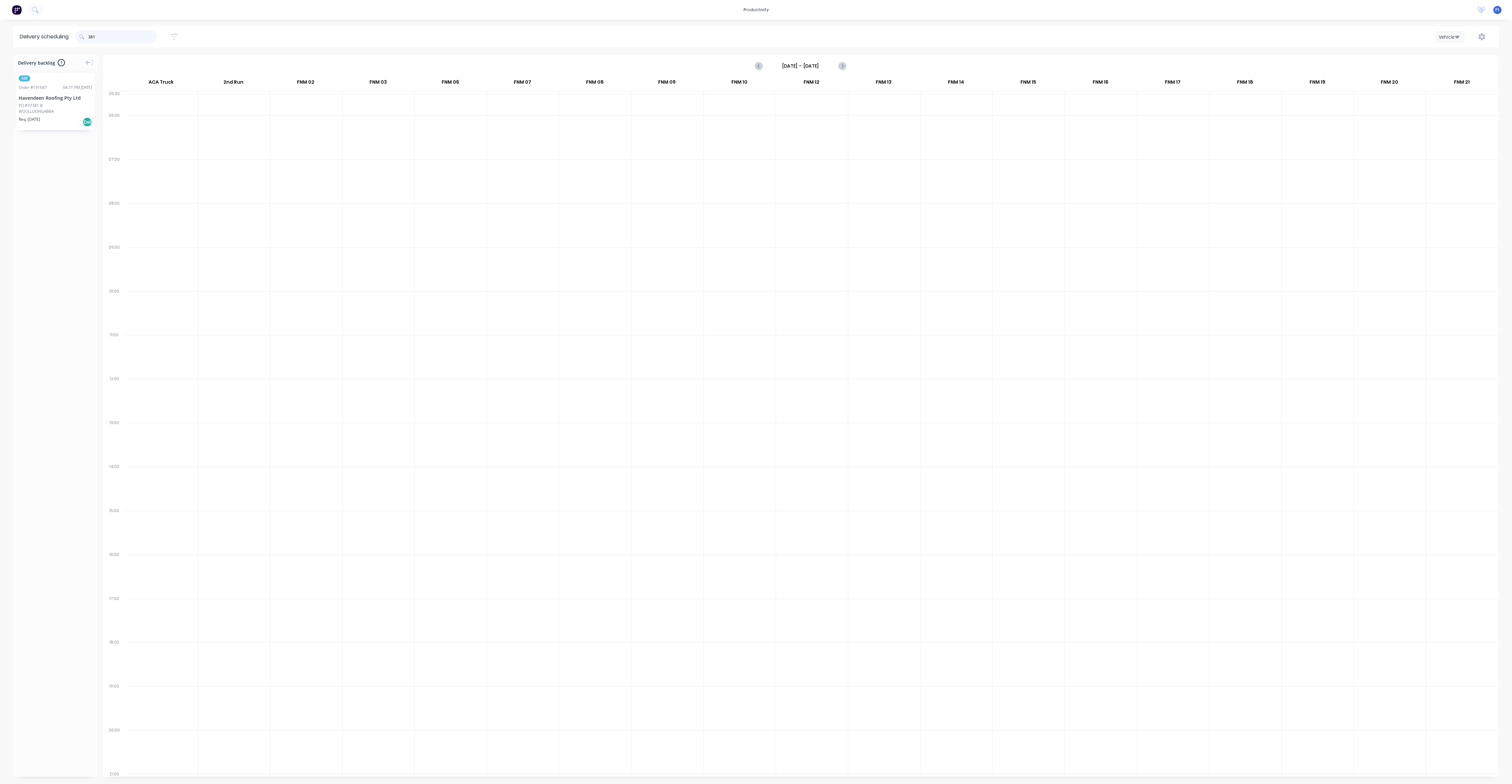
drag, startPoint x: 128, startPoint y: 37, endPoint x: 58, endPoint y: 34, distance: 70.1
click at [58, 34] on header "Delivery scheduling 381 Sort by Most recent Created date Required date Order nu…" at bounding box center [756, 37] width 1486 height 21
drag, startPoint x: 111, startPoint y: 37, endPoint x: 72, endPoint y: 33, distance: 39.2
click at [72, 33] on header "Delivery scheduling 659 Sort by Most recent Created date Required date Order nu…" at bounding box center [756, 37] width 1486 height 21
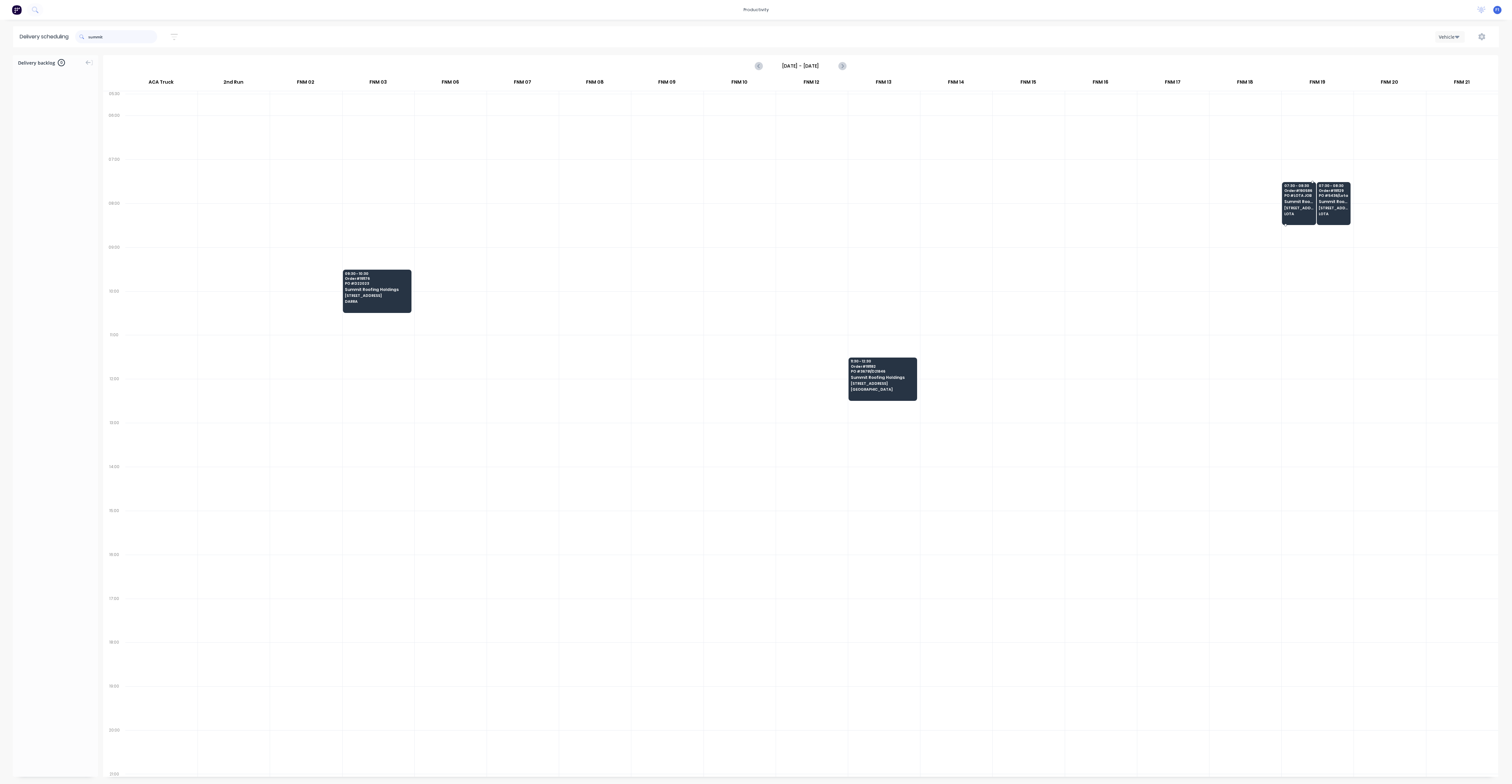
type input "summit"
click at [1294, 210] on div "07:30 - 08:30 Order # 190586 PO # LOTA JOB Summit Roofing Holdings [STREET_ADDR…" at bounding box center [1299, 200] width 33 height 37
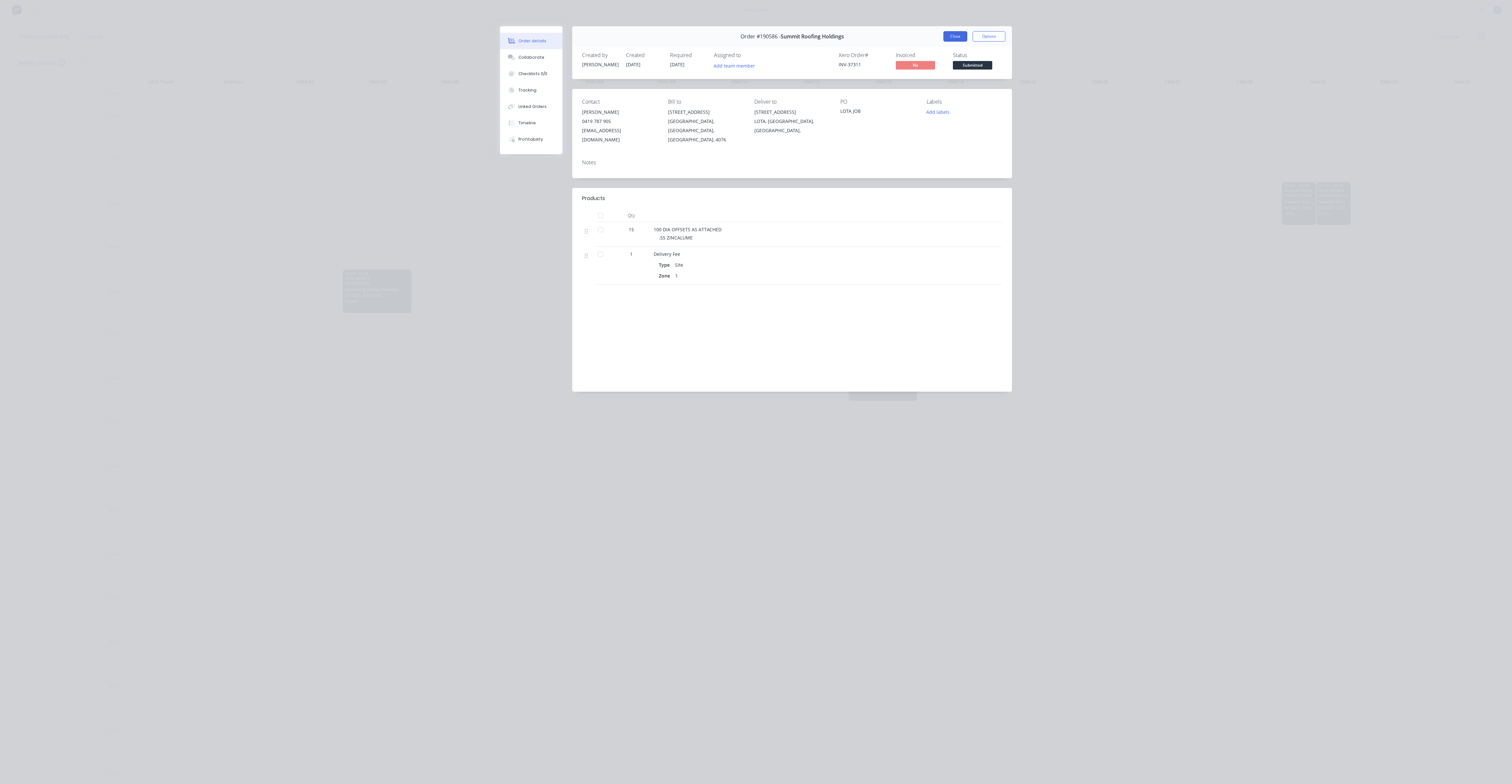
click at [950, 37] on button "Close" at bounding box center [955, 36] width 24 height 10
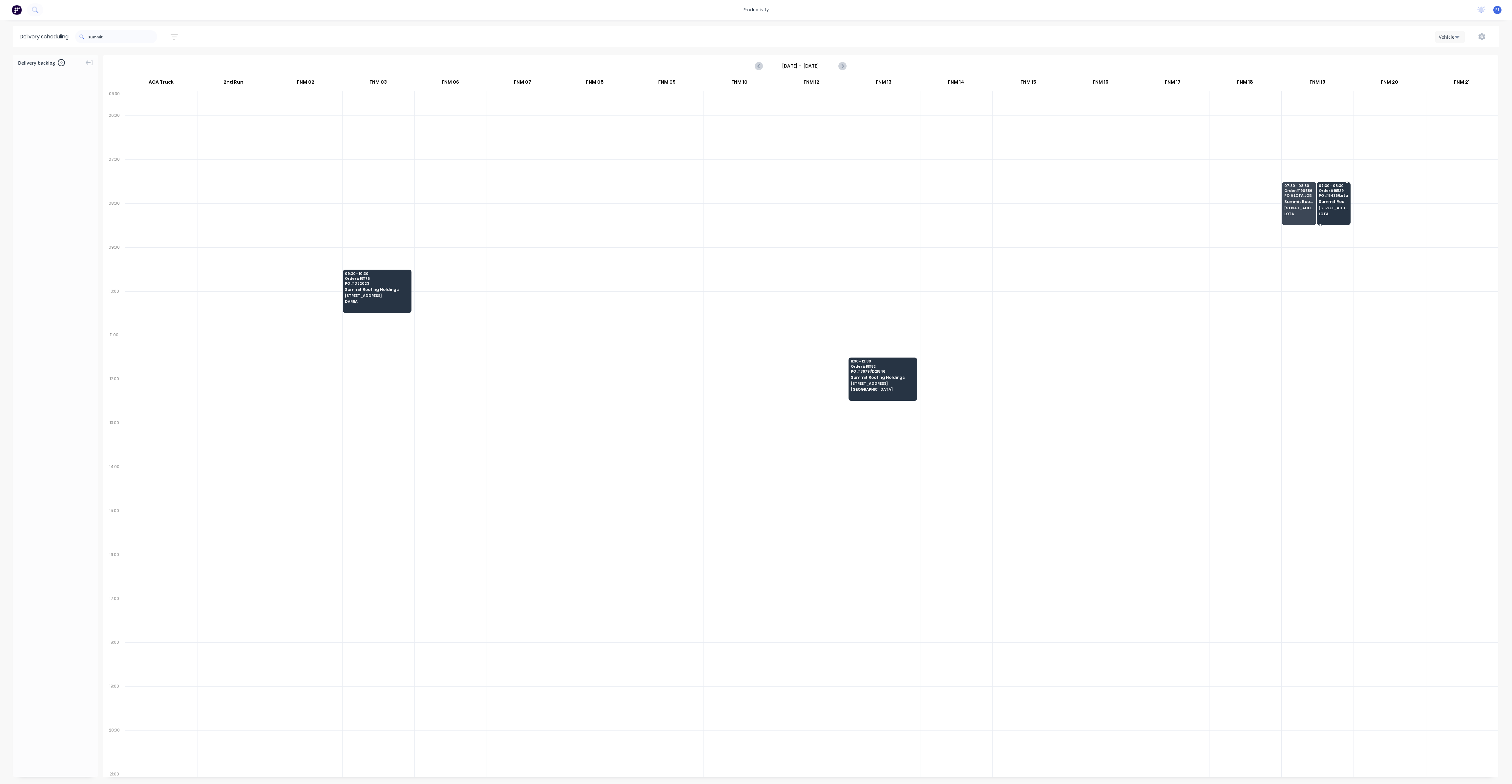
click at [1332, 201] on span "Summit Roofing Holdings" at bounding box center [1334, 201] width 30 height 4
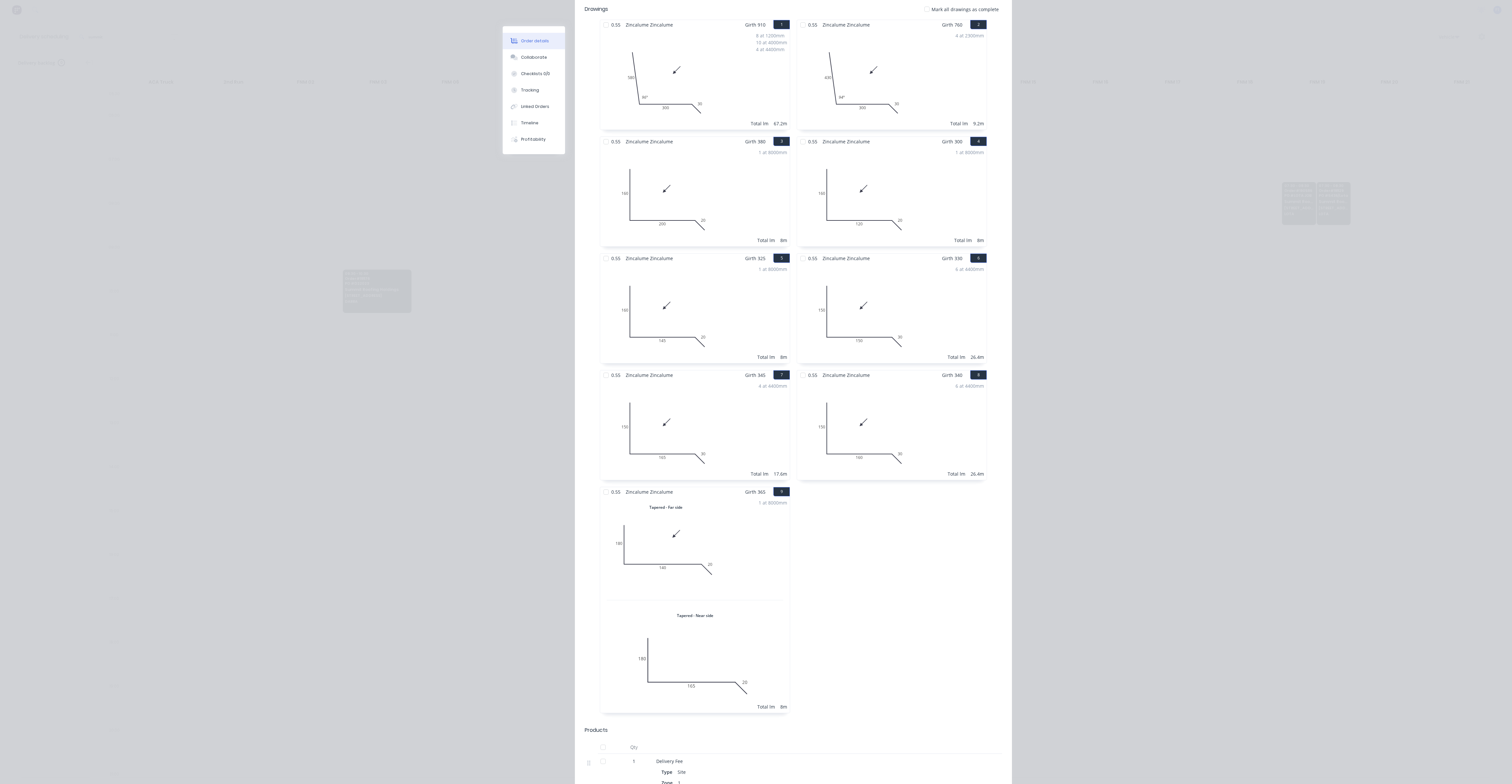
scroll to position [0, 0]
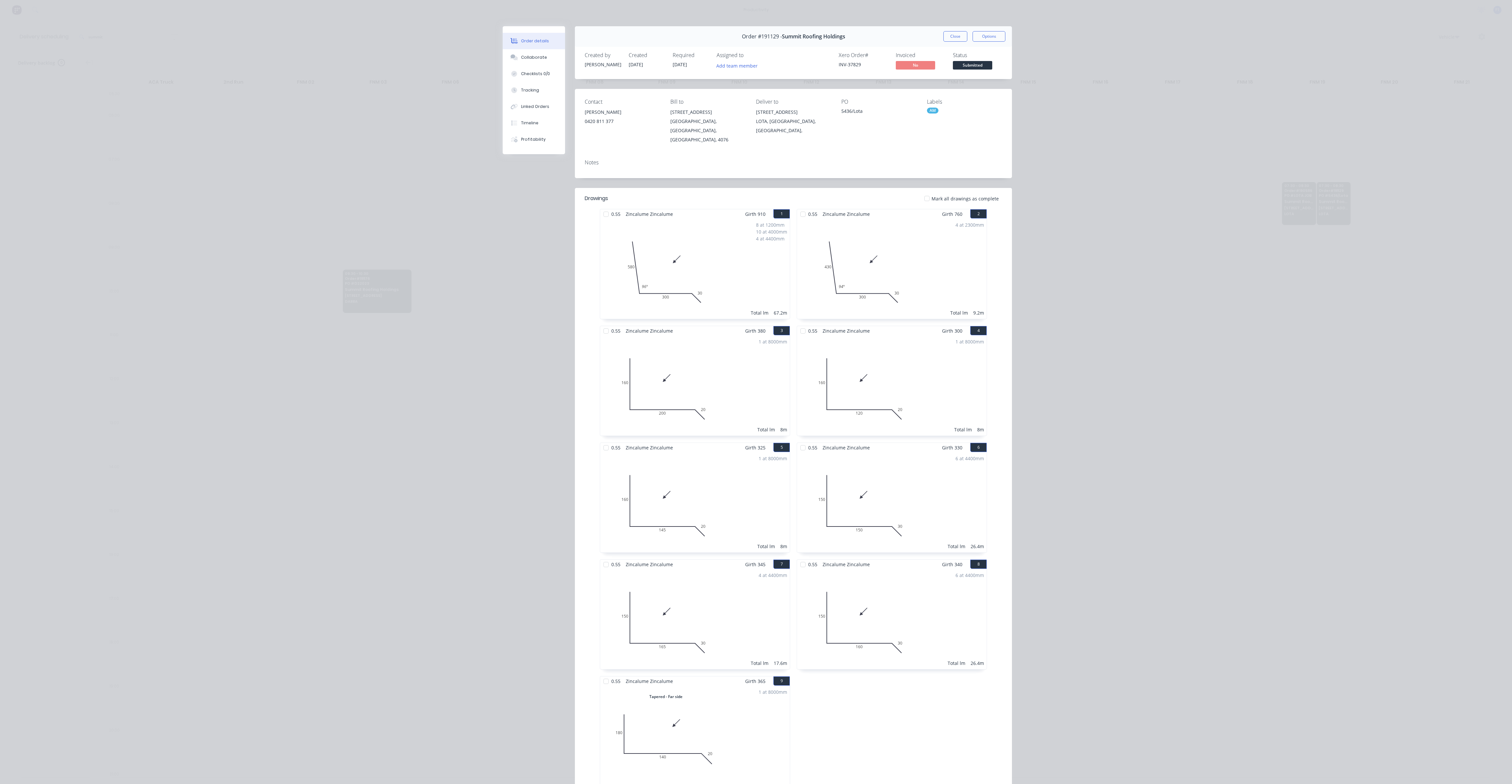
click at [948, 37] on button "Close" at bounding box center [955, 36] width 24 height 10
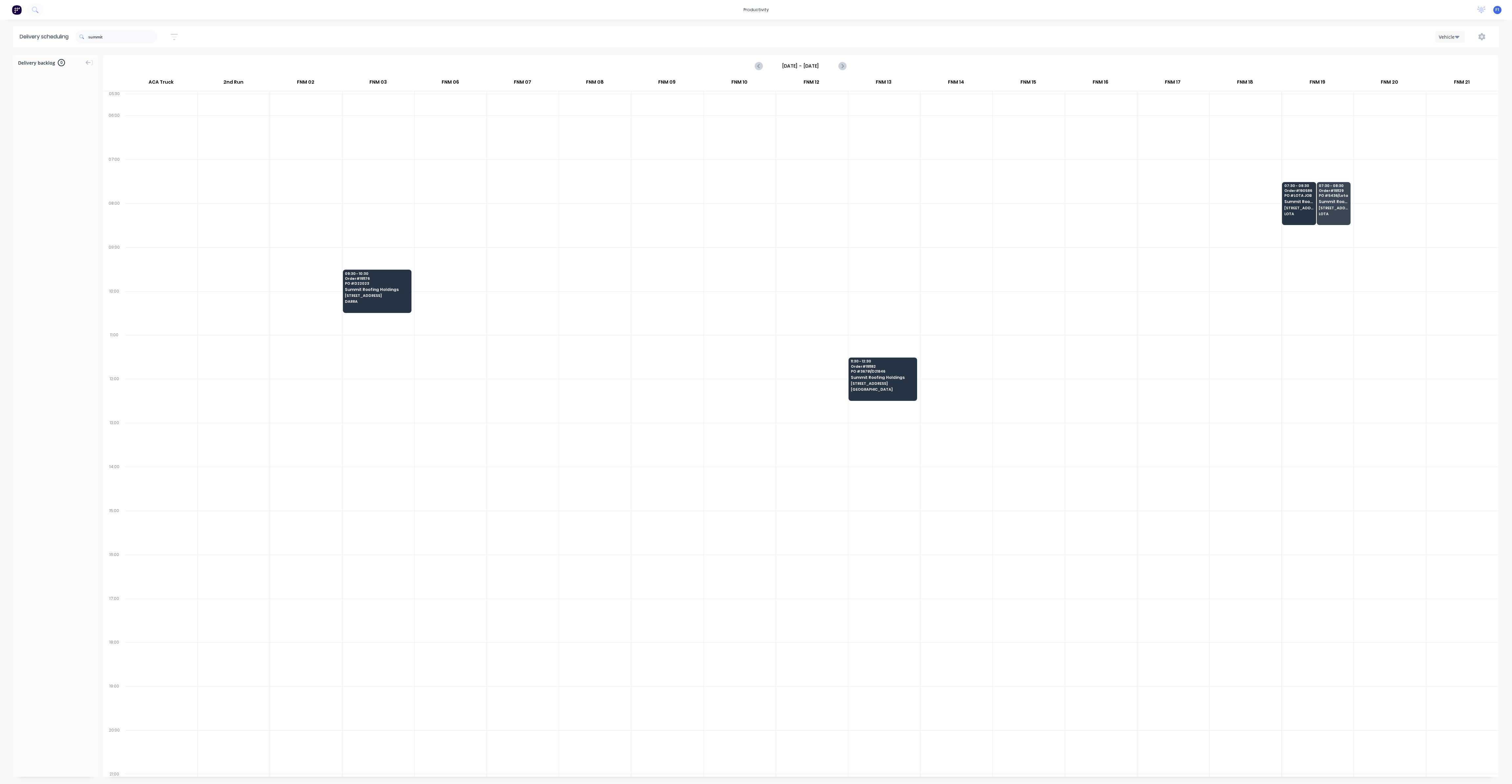
click at [1244, 241] on div at bounding box center [1245, 225] width 72 height 44
drag, startPoint x: 109, startPoint y: 40, endPoint x: 47, endPoint y: 37, distance: 62.1
click at [49, 40] on header "Delivery scheduling summit Sort by Most recent Created date Required date Order…" at bounding box center [756, 37] width 1486 height 21
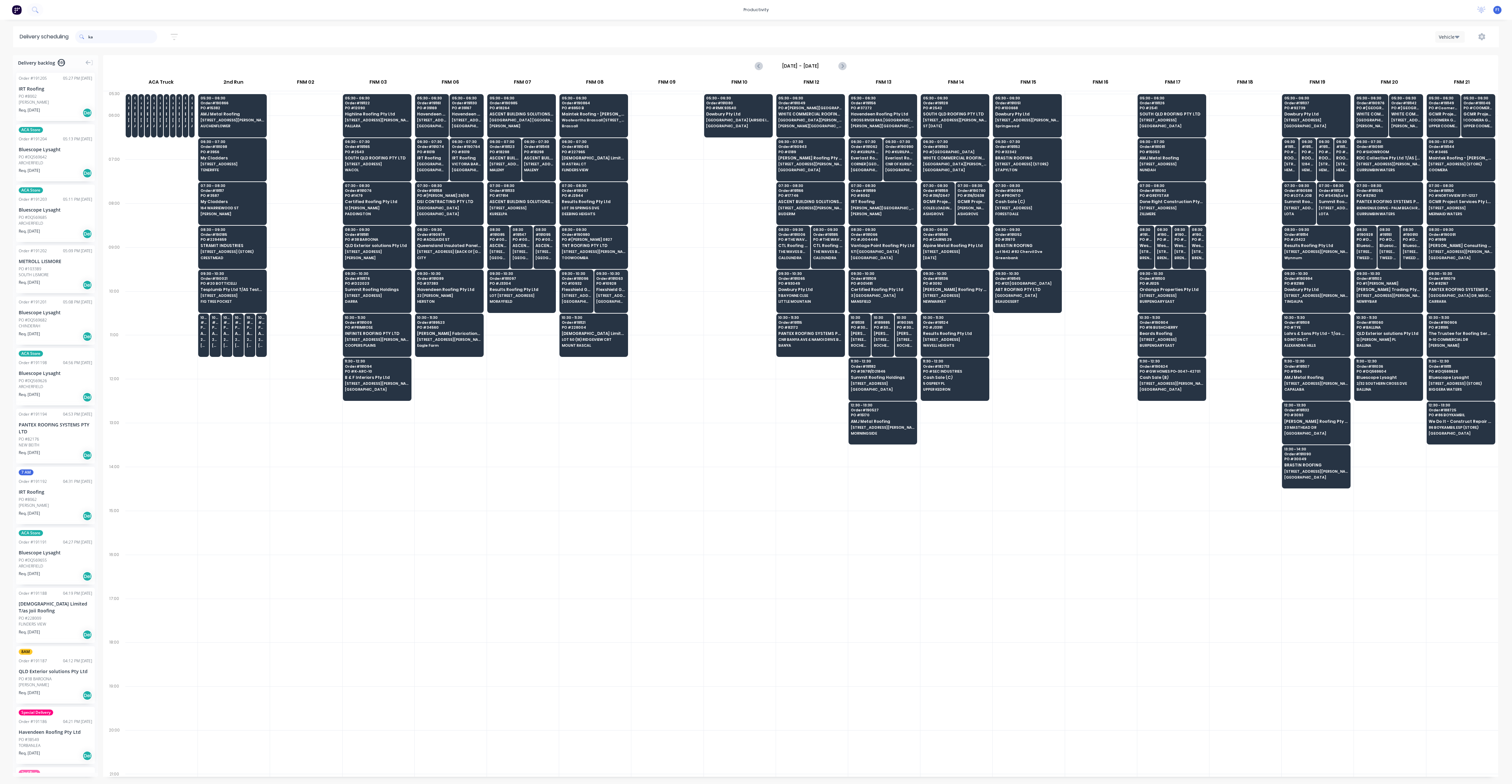
type input "kat"
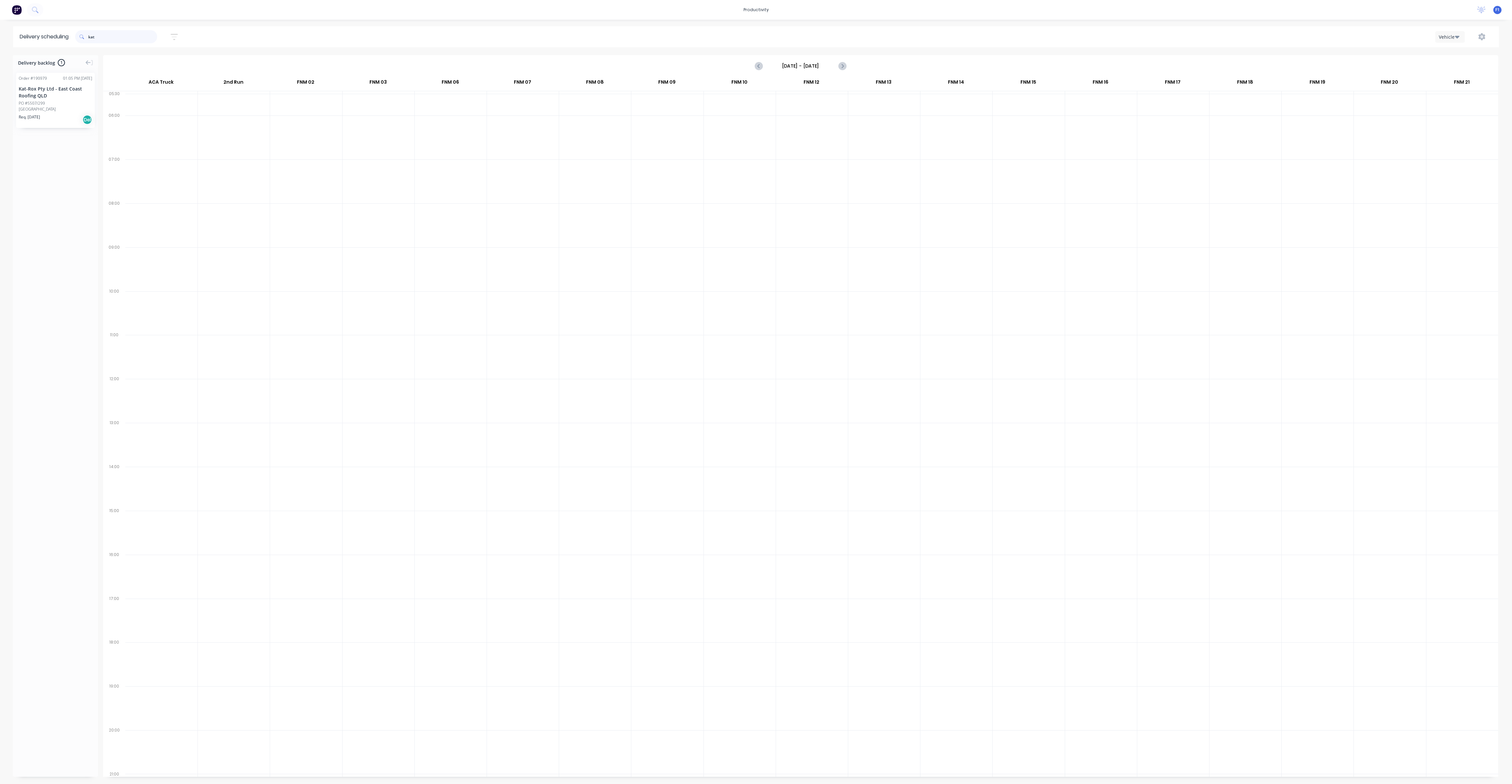
drag, startPoint x: 106, startPoint y: 37, endPoint x: 85, endPoint y: 36, distance: 21.0
click at [85, 36] on div "kat" at bounding box center [116, 36] width 82 height 13
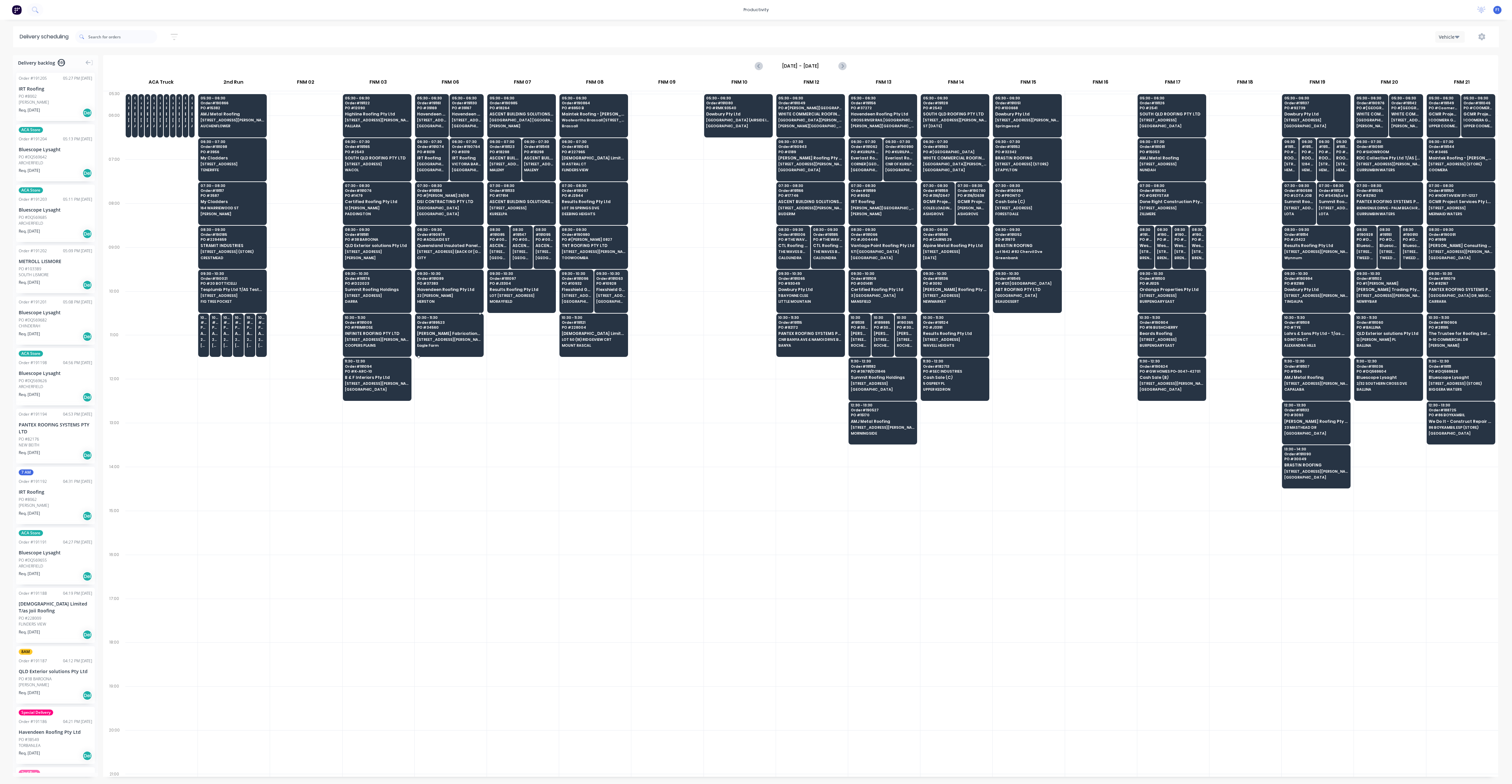
click at [445, 325] on span "PO # 34560" at bounding box center [449, 327] width 64 height 4
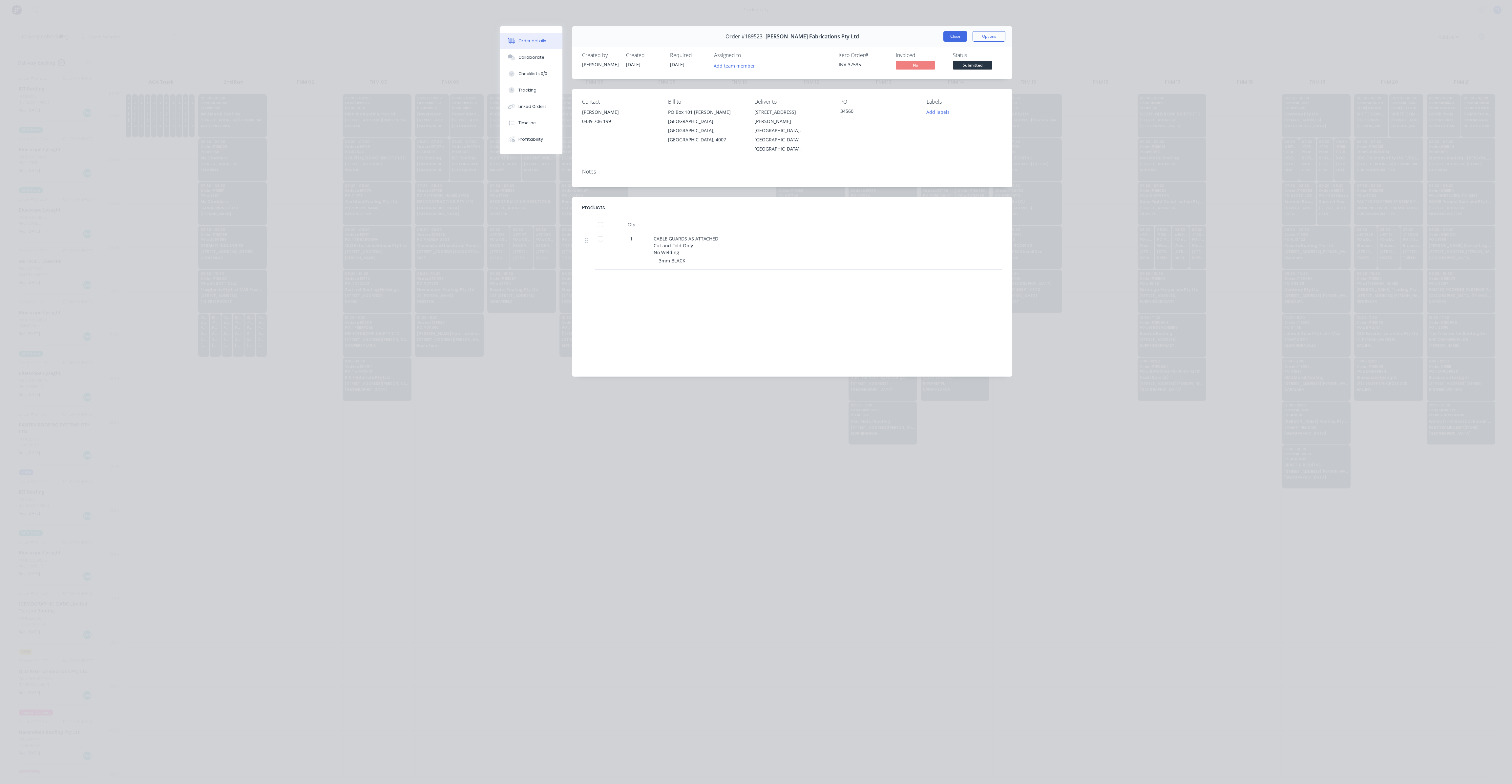
click at [956, 37] on button "Close" at bounding box center [955, 36] width 24 height 10
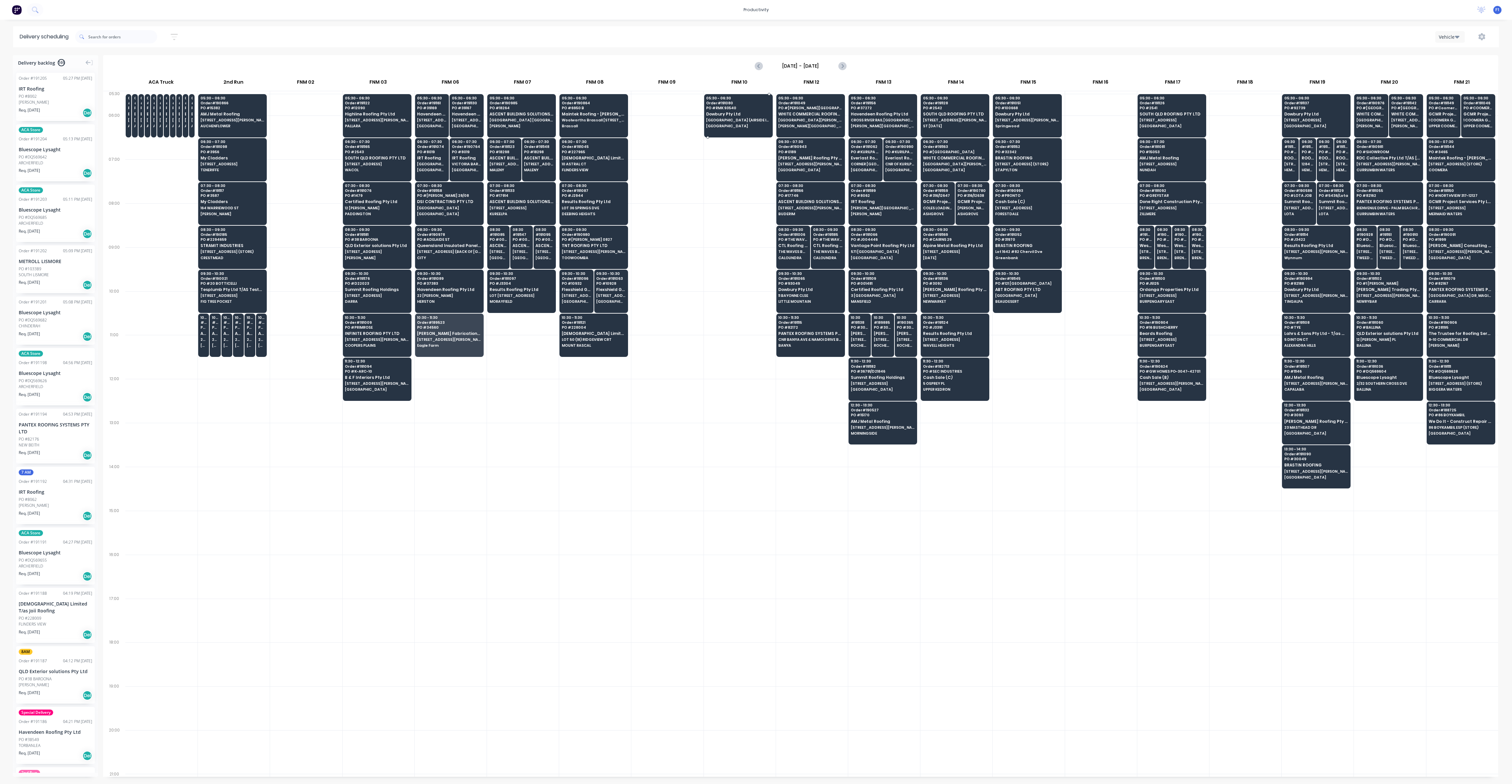
click at [743, 112] on span "Dowbury Pty Ltd" at bounding box center [738, 114] width 64 height 4
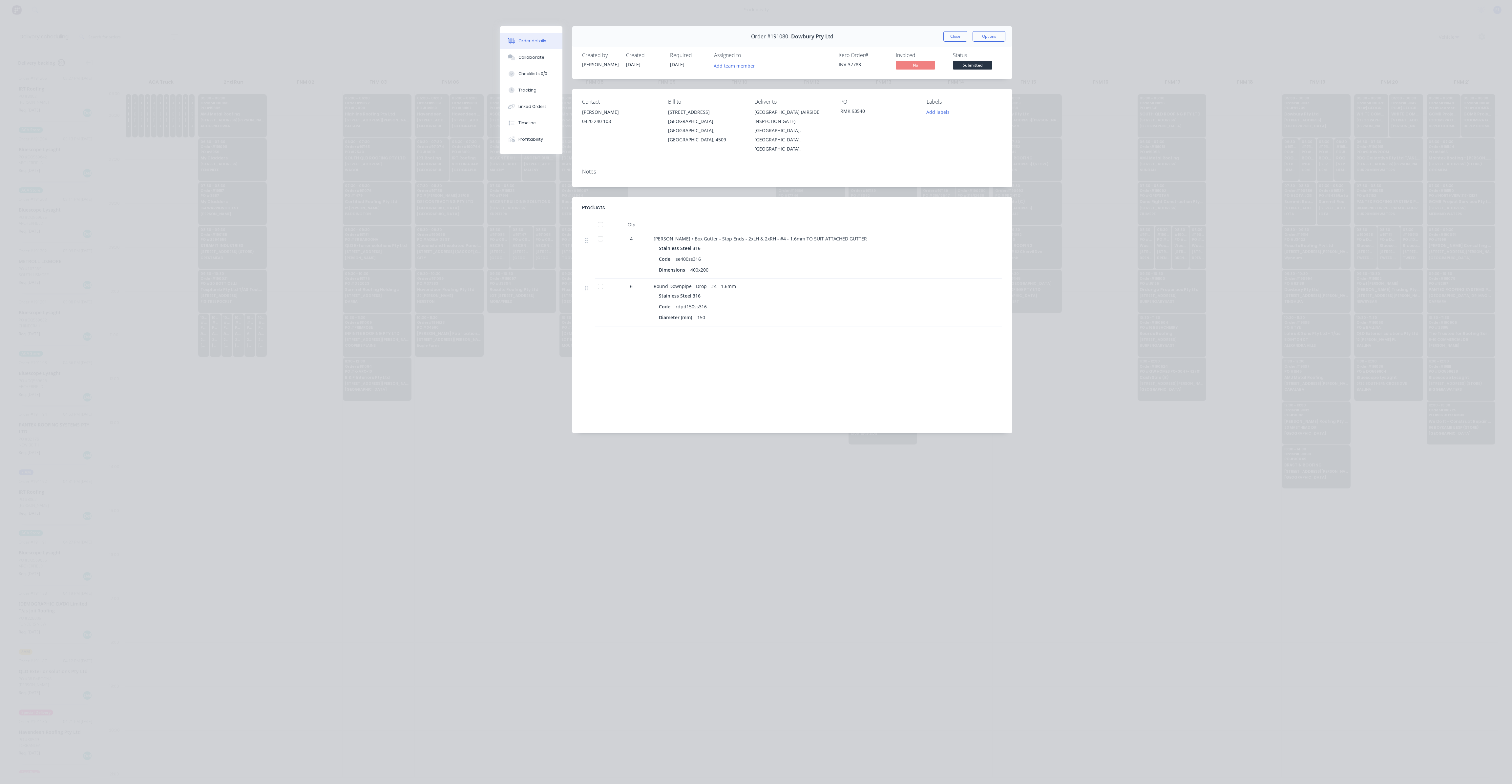
drag, startPoint x: 950, startPoint y: 41, endPoint x: 824, endPoint y: 230, distance: 227.1
click at [950, 40] on button "Close" at bounding box center [955, 36] width 24 height 10
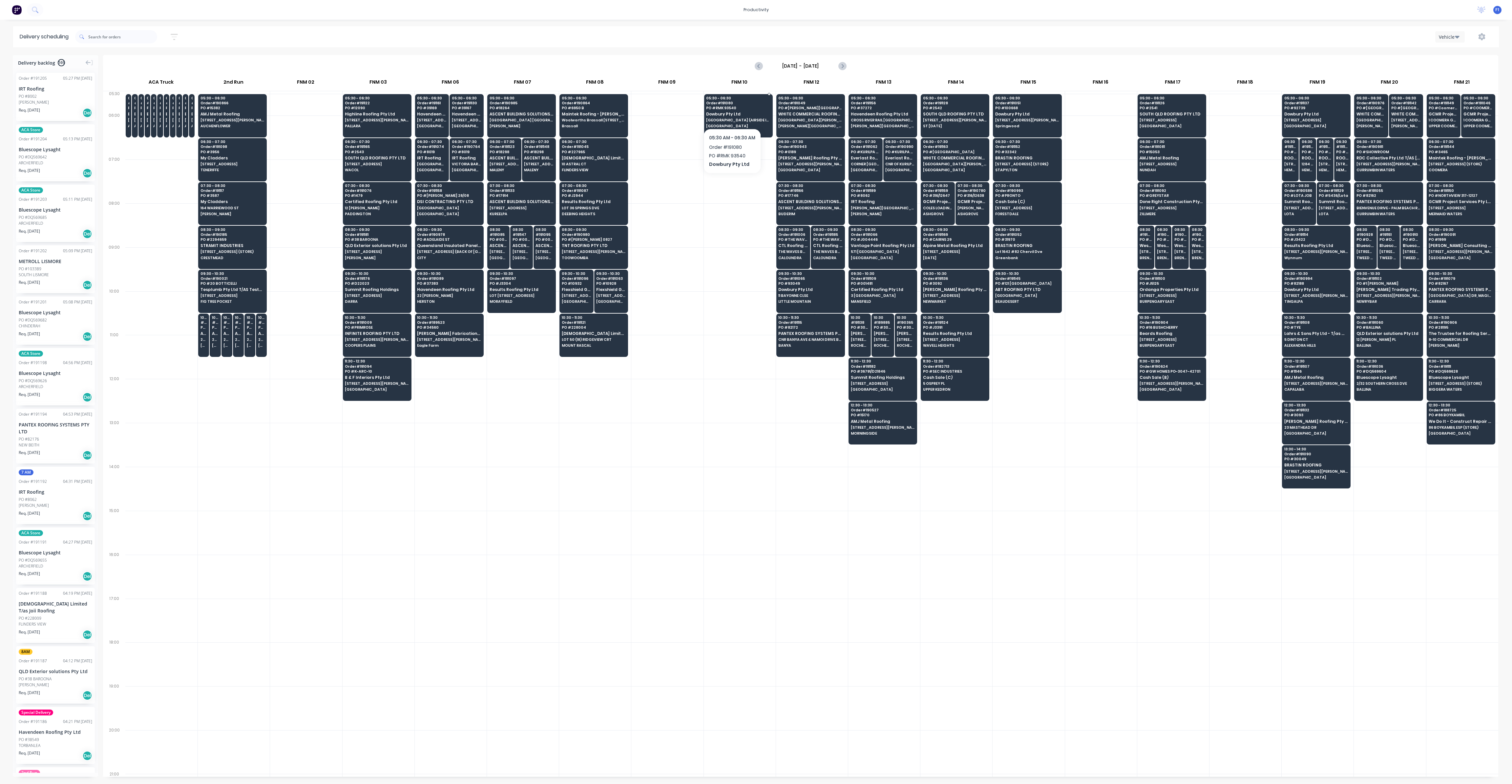
click at [732, 111] on div "05:30 - 06:30 Order # 191080 PO # RMK 93540 Dowbury Pty Ltd [GEOGRAPHIC_DATA] (…" at bounding box center [739, 112] width 68 height 37
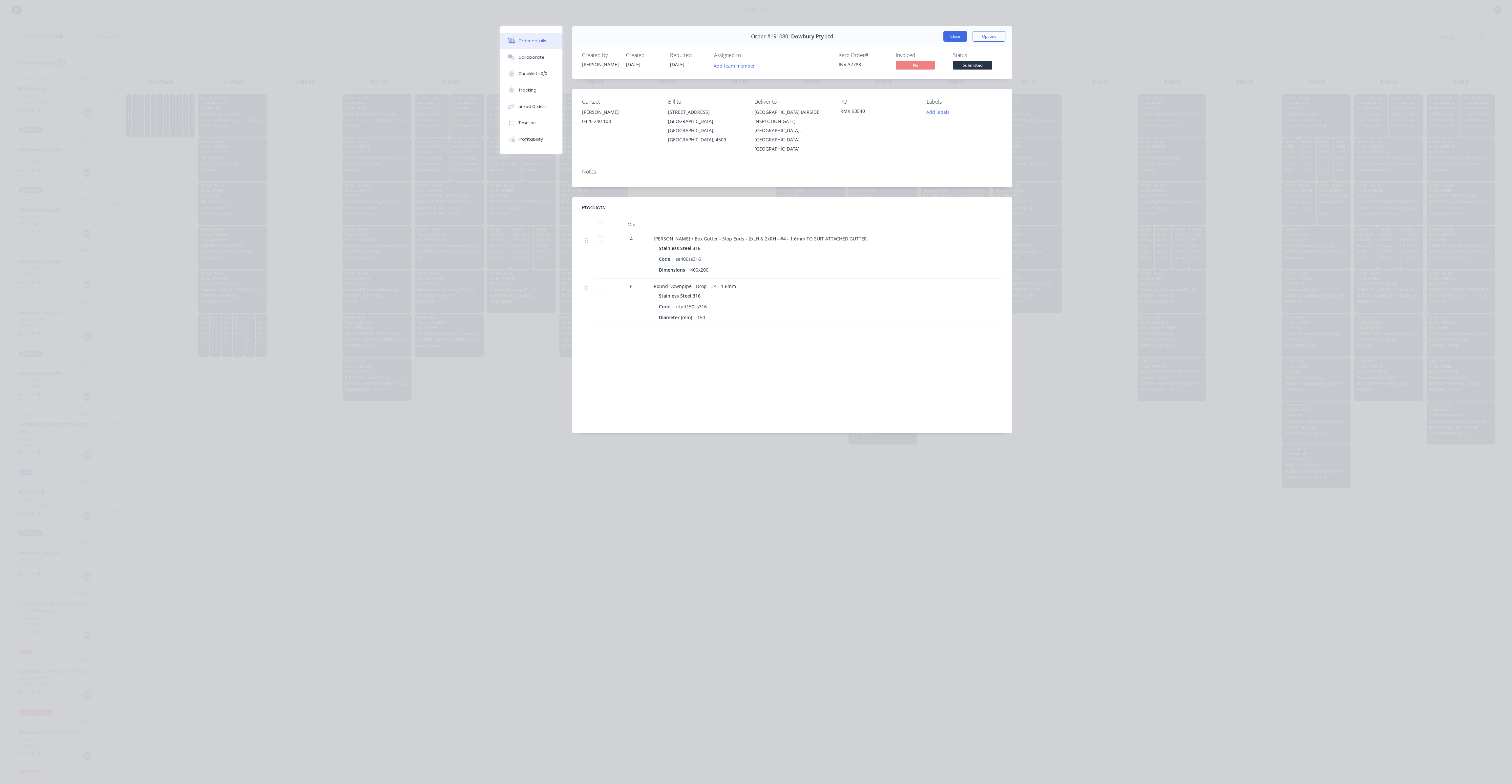
click at [962, 37] on button "Close" at bounding box center [955, 36] width 24 height 10
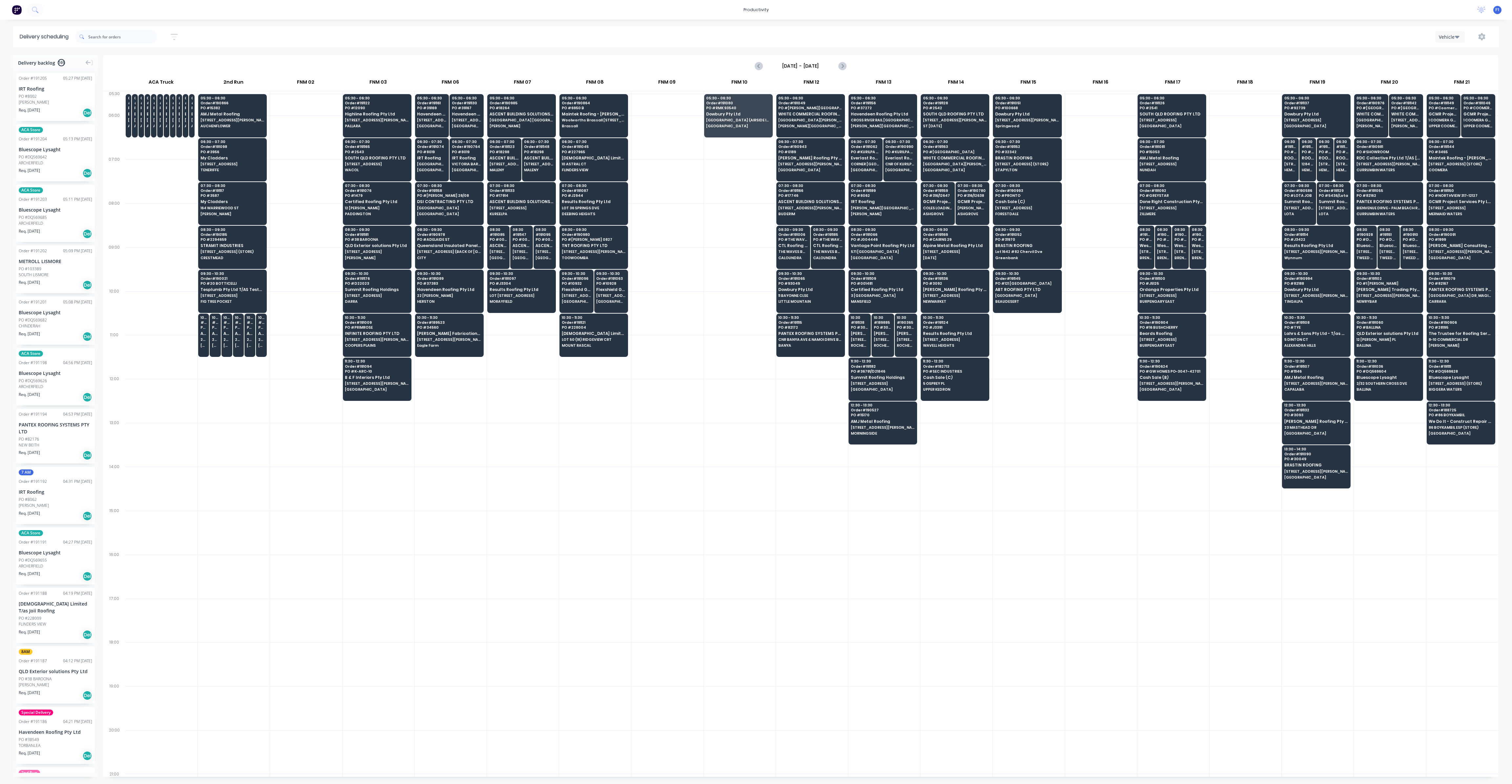
click at [704, 201] on div at bounding box center [740, 181] width 72 height 44
click at [226, 154] on div "06:30 - 07:30 Order # 191098 PO # 3956 My Cladders [STREET_ADDRESS]" at bounding box center [233, 156] width 68 height 37
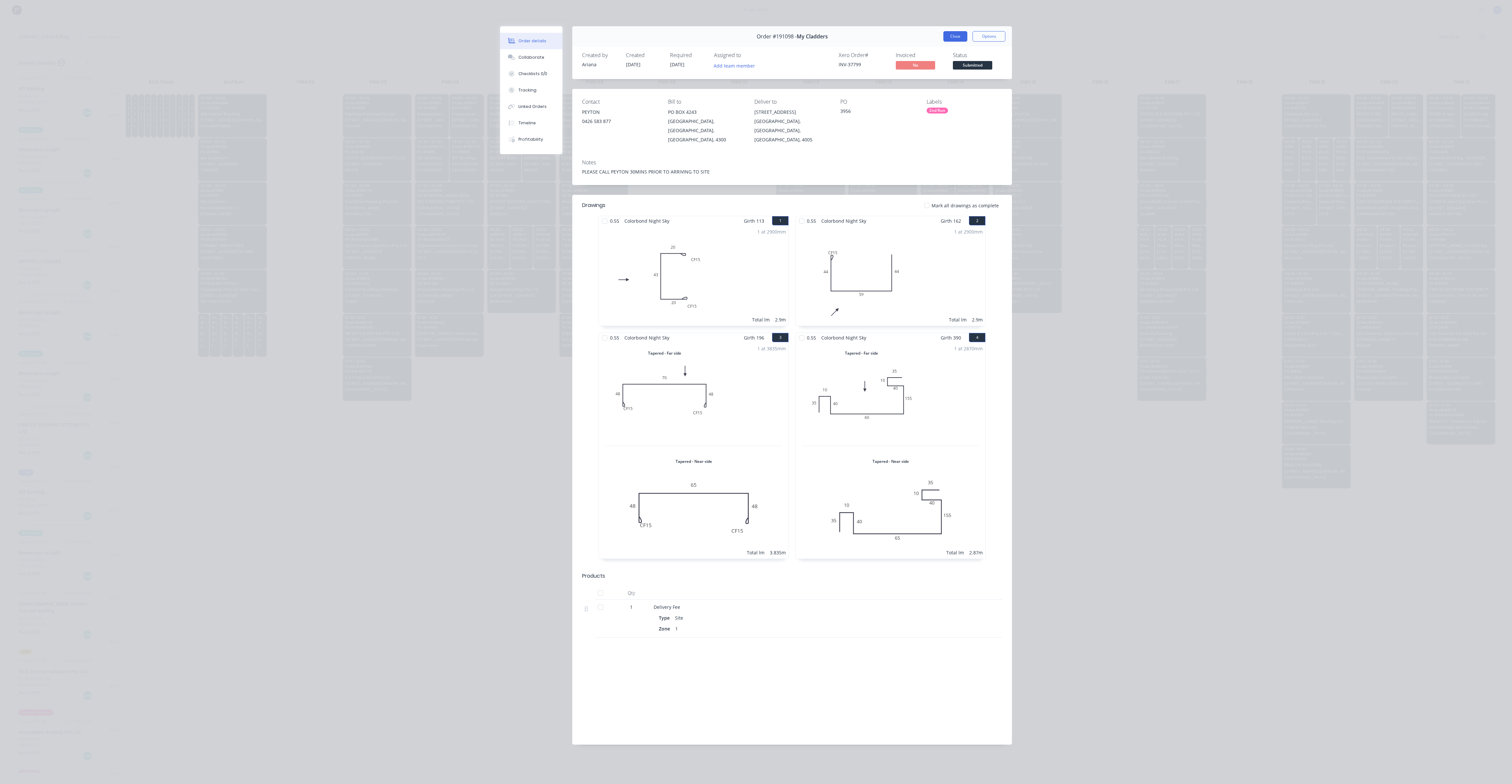
click at [956, 38] on button "Close" at bounding box center [955, 36] width 24 height 10
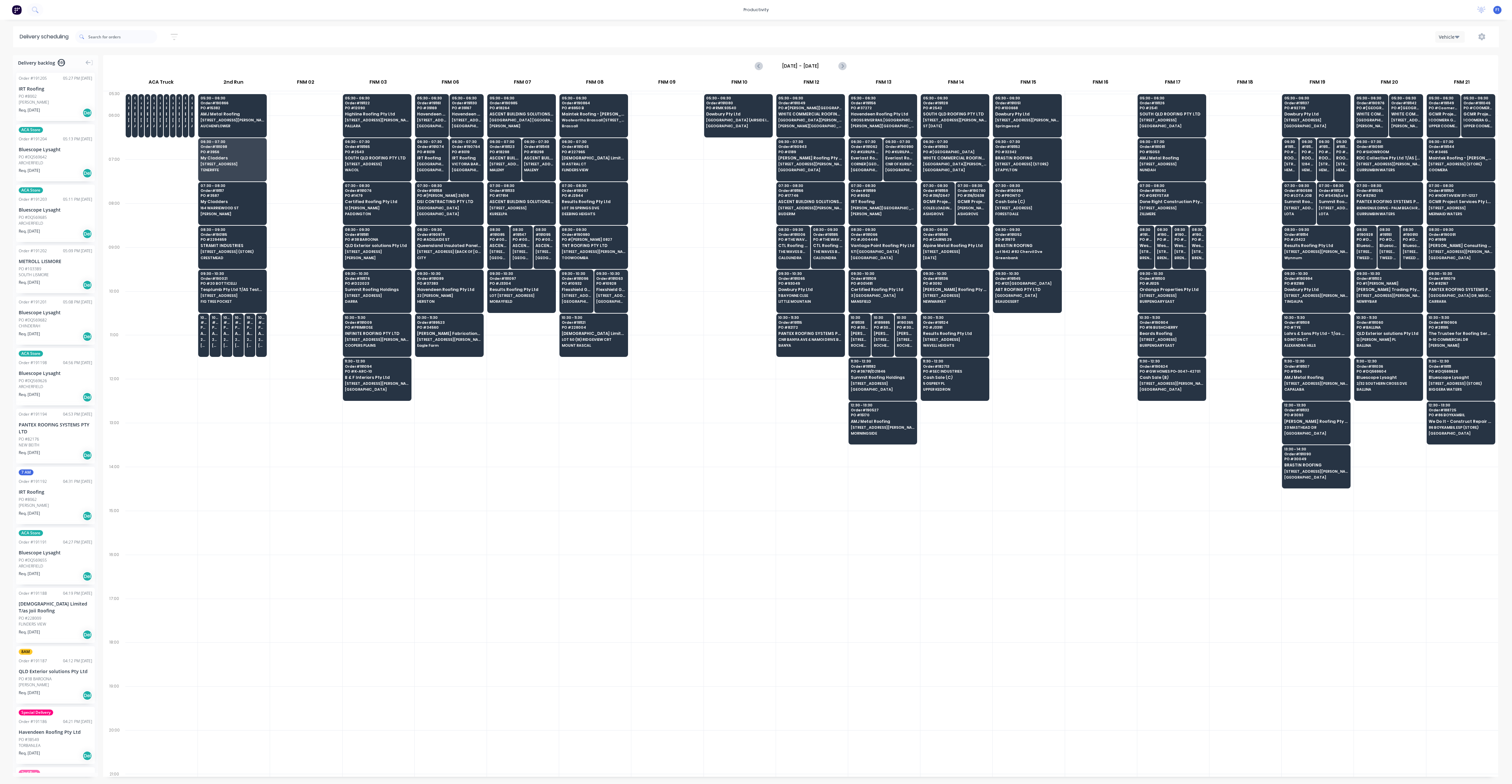
click at [739, 243] on div at bounding box center [740, 225] width 72 height 44
click at [1304, 327] on div "10:30 - 11:30 Order # 191108 PO # [PERSON_NAME] & Sons Pty Ltd - T/as Wombat Pl…" at bounding box center [1316, 332] width 68 height 37
